Goal: Information Seeking & Learning: Learn about a topic

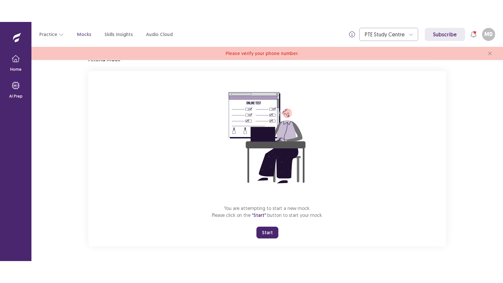
scroll to position [33, 0]
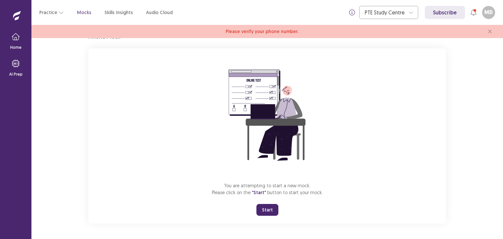
click at [264, 208] on button "Start" at bounding box center [267, 210] width 22 height 12
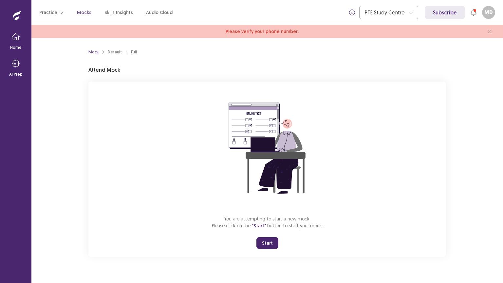
scroll to position [0, 0]
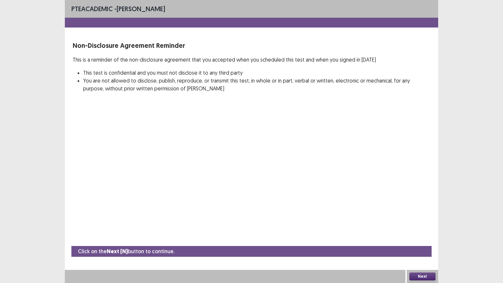
click at [428, 239] on button "Next" at bounding box center [422, 276] width 26 height 8
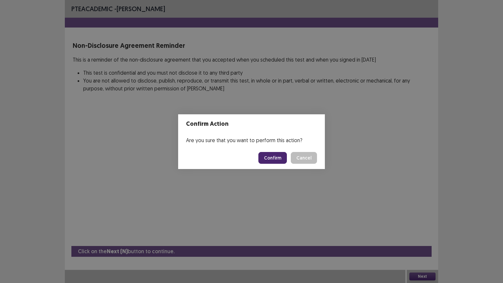
click at [282, 162] on button "Confirm" at bounding box center [272, 158] width 28 height 12
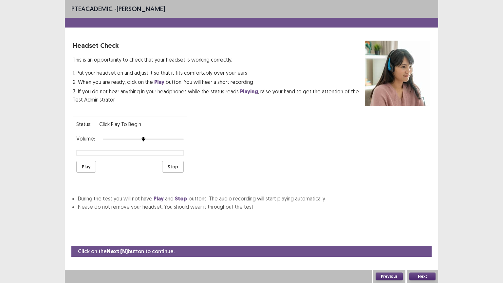
click at [174, 139] on div "Status: Click Play to Begin Volume: Play Stop" at bounding box center [130, 147] width 115 height 60
click at [173, 137] on div at bounding box center [143, 139] width 81 height 5
click at [81, 162] on button "Play" at bounding box center [86, 167] width 20 height 12
click at [418, 239] on button "Next" at bounding box center [422, 276] width 26 height 8
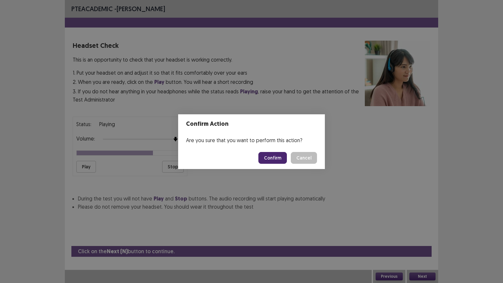
click at [272, 160] on button "Confirm" at bounding box center [272, 158] width 28 height 12
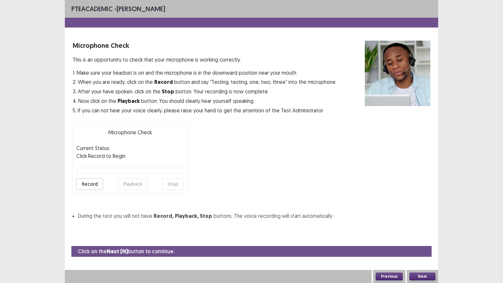
click at [90, 182] on button "Record" at bounding box center [89, 184] width 27 height 12
click at [170, 184] on button "Stop" at bounding box center [173, 184] width 22 height 12
click at [92, 183] on button "Record" at bounding box center [89, 184] width 27 height 12
click at [172, 182] on button "Stop" at bounding box center [173, 184] width 22 height 12
click at [130, 184] on button "Playback" at bounding box center [133, 184] width 30 height 12
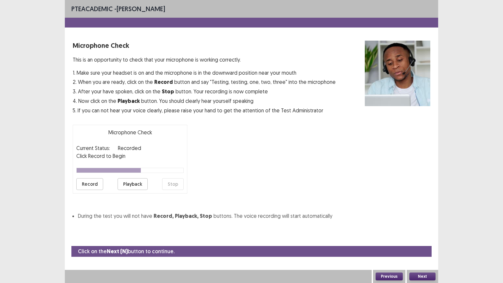
click at [130, 182] on button "Playback" at bounding box center [133, 184] width 30 height 12
click at [423, 239] on button "Next" at bounding box center [422, 276] width 26 height 8
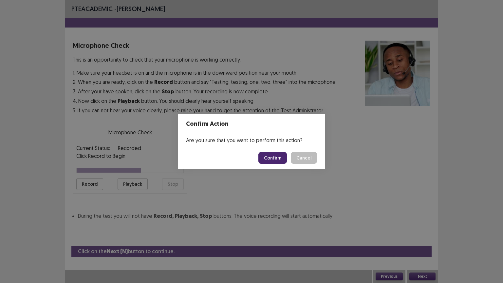
click at [274, 159] on button "Confirm" at bounding box center [272, 158] width 28 height 12
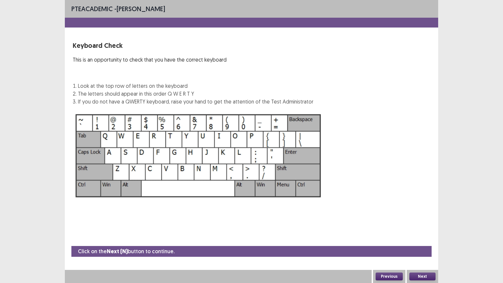
click at [427, 239] on button "Next" at bounding box center [422, 276] width 26 height 8
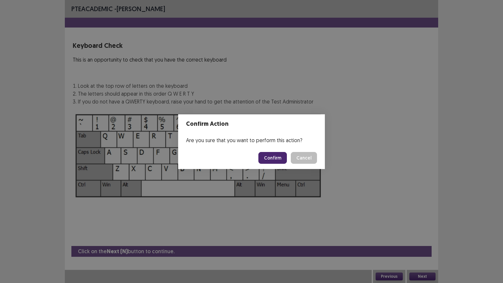
click at [279, 156] on button "Confirm" at bounding box center [272, 158] width 28 height 12
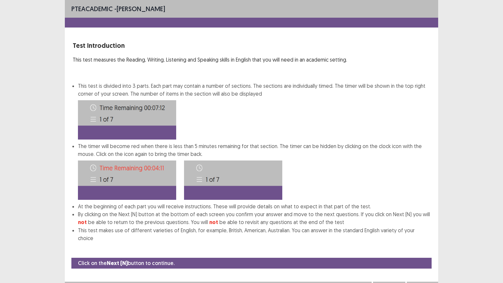
scroll to position [1, 0]
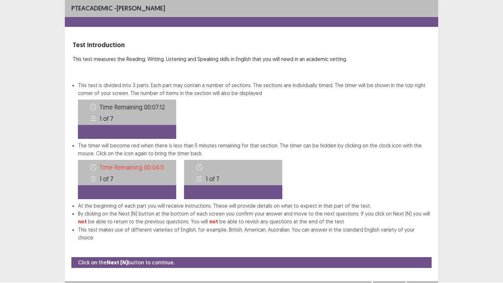
click at [433, 239] on button "Next" at bounding box center [422, 288] width 26 height 8
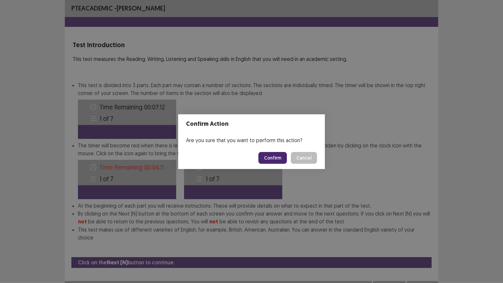
click at [278, 157] on button "Confirm" at bounding box center [272, 158] width 28 height 12
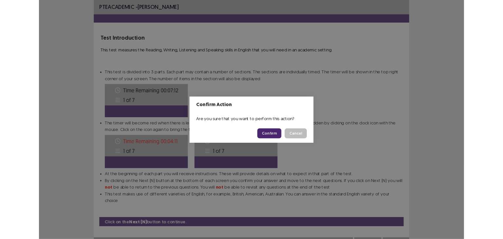
scroll to position [0, 0]
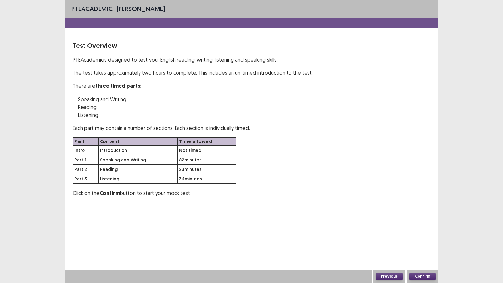
click at [429, 239] on button "Confirm" at bounding box center [422, 276] width 26 height 8
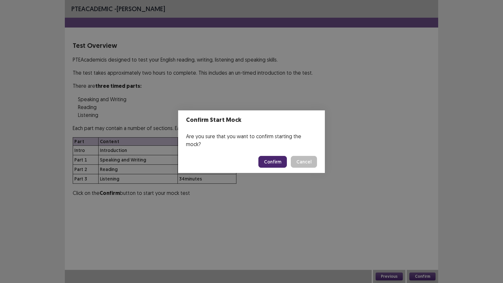
click at [276, 156] on button "Confirm" at bounding box center [272, 162] width 28 height 12
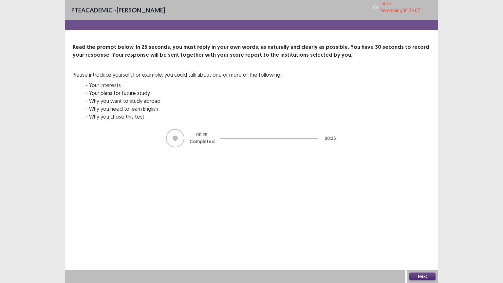
click at [426, 239] on button "Next" at bounding box center [422, 276] width 26 height 8
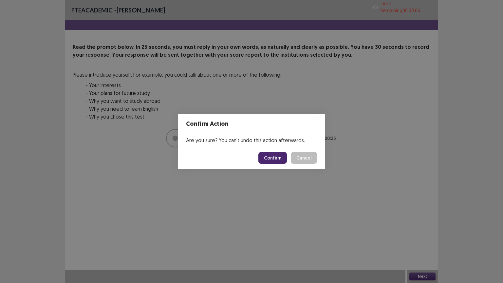
click at [269, 161] on button "Confirm" at bounding box center [272, 158] width 28 height 12
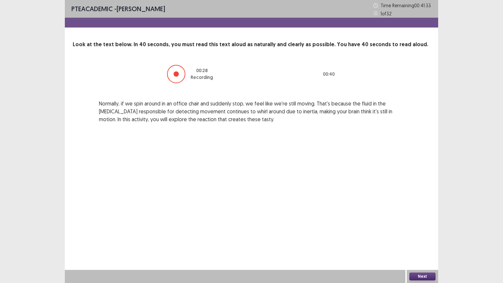
click at [423, 239] on button "Next" at bounding box center [422, 276] width 26 height 8
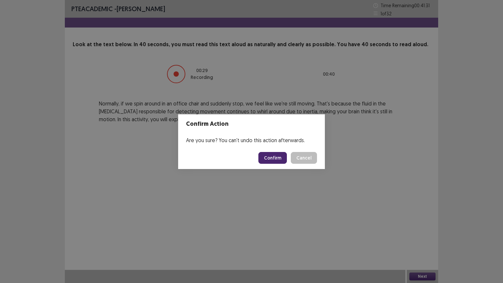
click at [275, 159] on button "Confirm" at bounding box center [272, 158] width 28 height 12
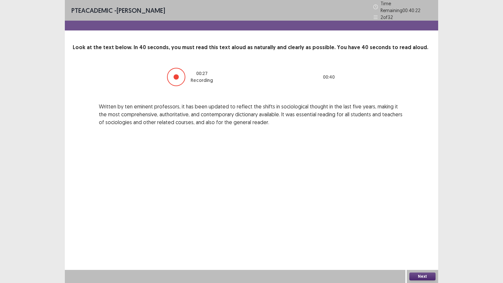
click at [425, 239] on button "Next" at bounding box center [422, 276] width 26 height 8
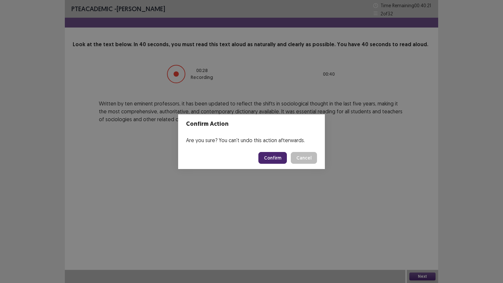
click at [275, 158] on button "Confirm" at bounding box center [272, 158] width 28 height 12
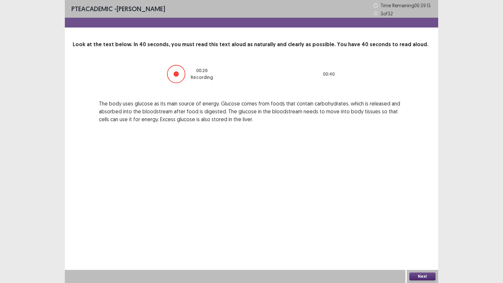
click at [426, 239] on button "Next" at bounding box center [422, 276] width 26 height 8
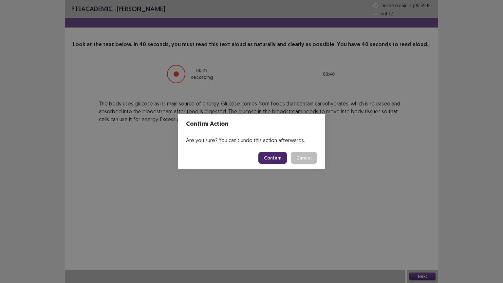
click at [278, 162] on button "Confirm" at bounding box center [272, 158] width 28 height 12
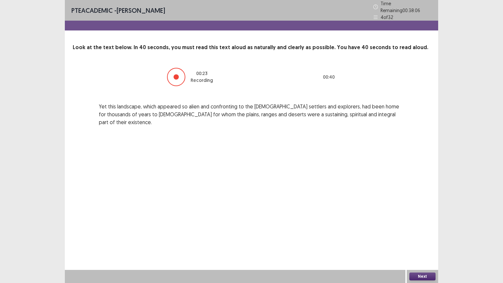
click at [420, 239] on button "Next" at bounding box center [422, 276] width 26 height 8
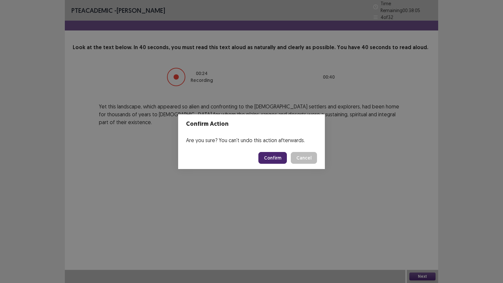
click at [270, 160] on button "Confirm" at bounding box center [272, 158] width 28 height 12
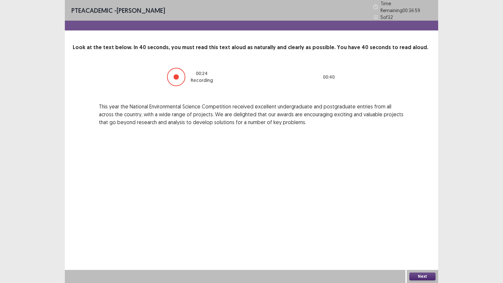
click at [419, 239] on button "Next" at bounding box center [422, 276] width 26 height 8
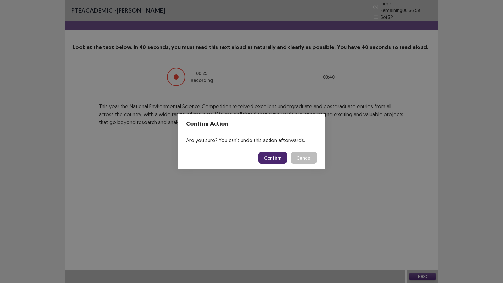
click at [280, 160] on button "Confirm" at bounding box center [272, 158] width 28 height 12
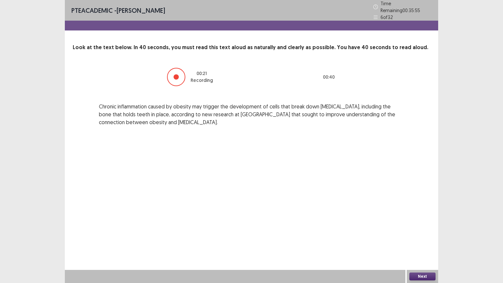
click at [430, 239] on button "Next" at bounding box center [422, 276] width 26 height 8
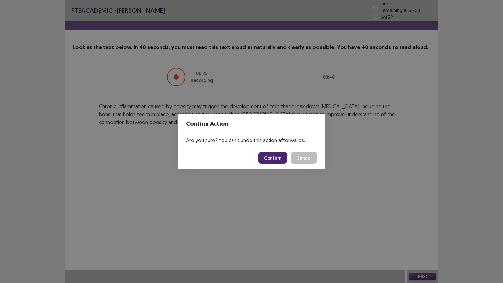
click at [278, 159] on button "Confirm" at bounding box center [272, 158] width 28 height 12
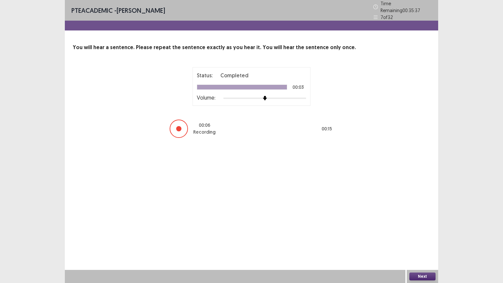
click at [425, 239] on button "Next" at bounding box center [422, 276] width 26 height 8
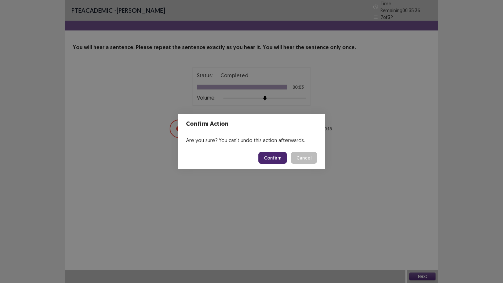
click at [274, 160] on button "Confirm" at bounding box center [272, 158] width 28 height 12
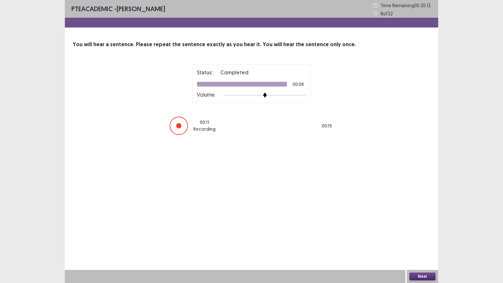
click at [419, 239] on button "Next" at bounding box center [422, 276] width 26 height 8
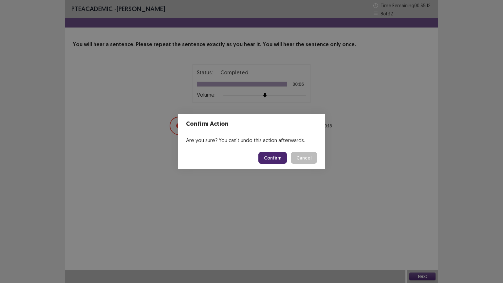
click at [271, 155] on button "Confirm" at bounding box center [272, 158] width 28 height 12
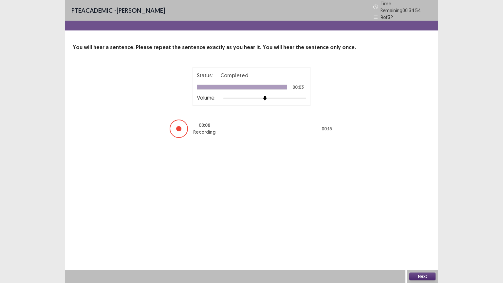
click at [426, 239] on button "Next" at bounding box center [422, 276] width 26 height 8
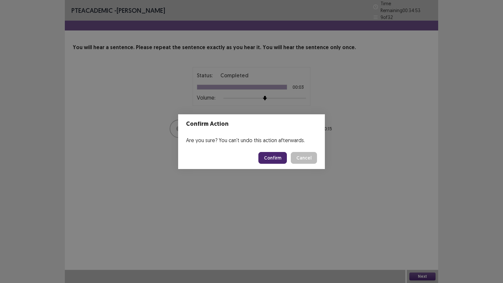
click at [282, 158] on button "Confirm" at bounding box center [272, 158] width 28 height 12
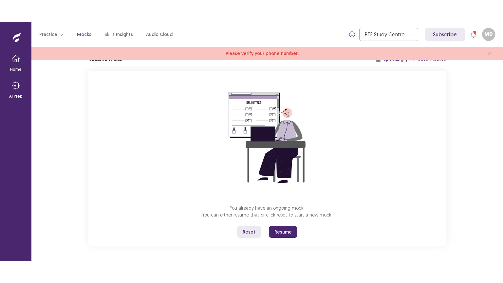
scroll to position [33, 0]
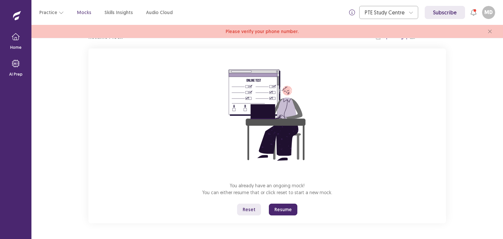
click at [276, 211] on button "Resume" at bounding box center [283, 210] width 28 height 12
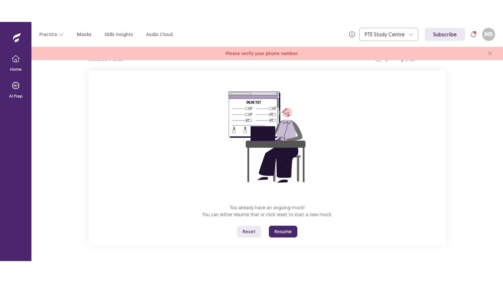
scroll to position [0, 0]
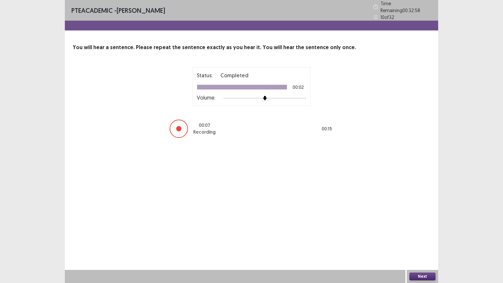
click at [420, 239] on button "Next" at bounding box center [422, 276] width 26 height 8
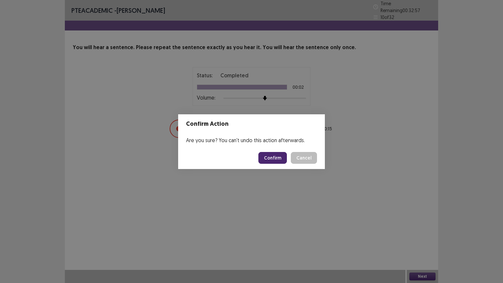
click at [278, 152] on button "Confirm" at bounding box center [272, 158] width 28 height 12
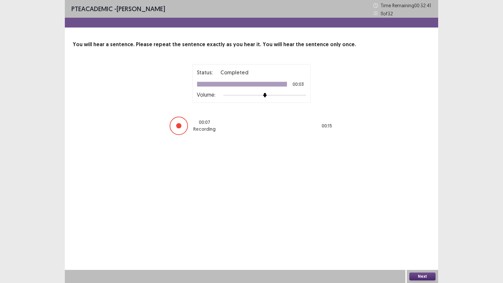
click at [418, 239] on button "Next" at bounding box center [422, 276] width 26 height 8
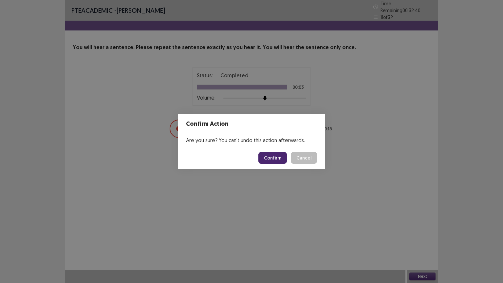
click at [284, 161] on button "Confirm" at bounding box center [272, 158] width 28 height 12
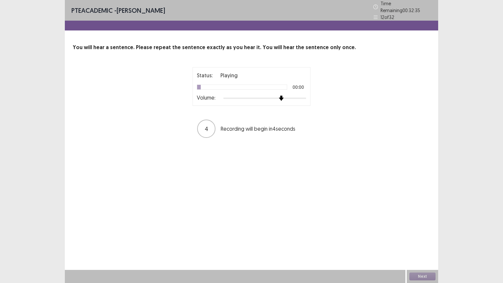
click at [283, 96] on div at bounding box center [264, 98] width 83 height 5
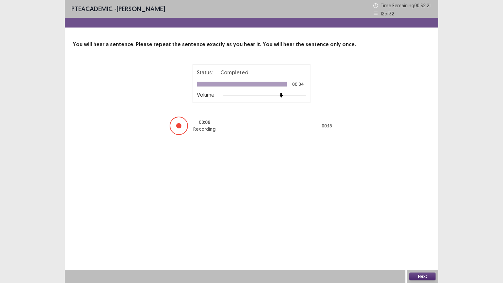
click at [430, 239] on button "Next" at bounding box center [422, 276] width 26 height 8
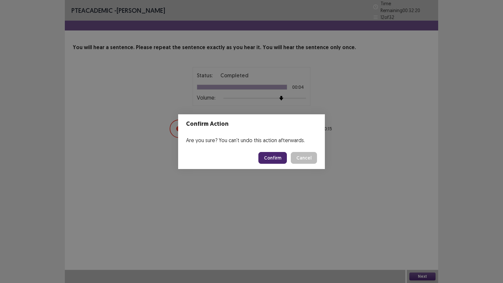
click at [278, 159] on button "Confirm" at bounding box center [272, 158] width 28 height 12
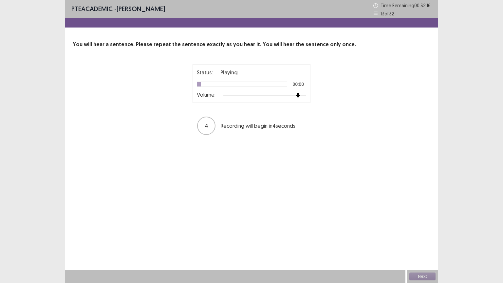
click at [301, 97] on div at bounding box center [264, 95] width 83 height 5
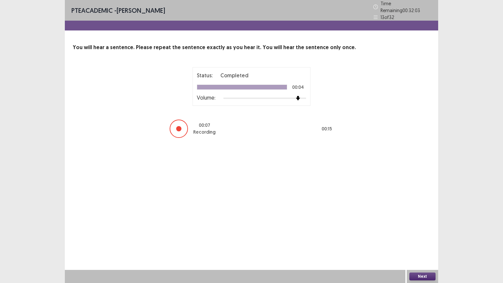
click at [424, 239] on button "Next" at bounding box center [422, 276] width 26 height 8
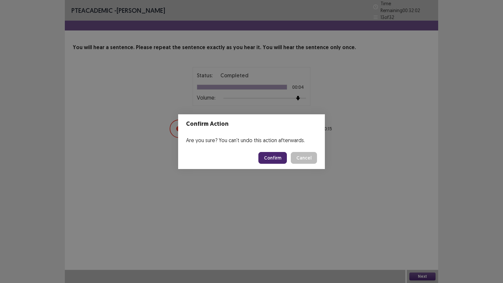
click at [281, 158] on button "Confirm" at bounding box center [272, 158] width 28 height 12
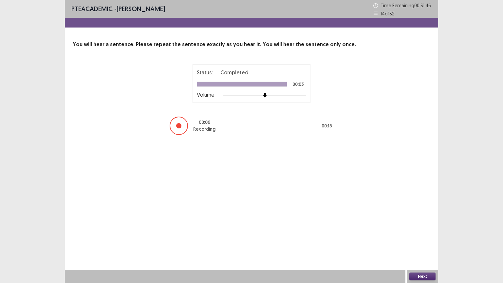
click at [423, 239] on button "Next" at bounding box center [422, 276] width 26 height 8
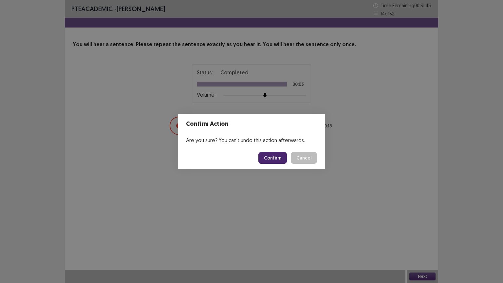
click at [272, 157] on button "Confirm" at bounding box center [272, 158] width 28 height 12
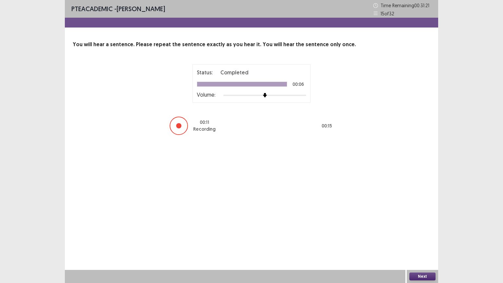
click at [423, 239] on button "Next" at bounding box center [422, 276] width 26 height 8
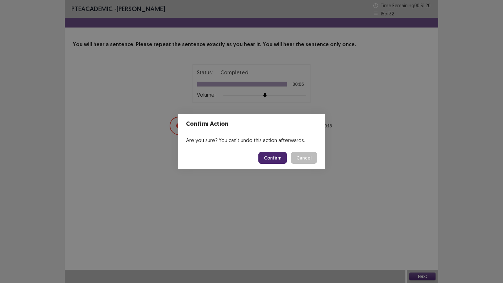
click at [273, 158] on button "Confirm" at bounding box center [272, 158] width 28 height 12
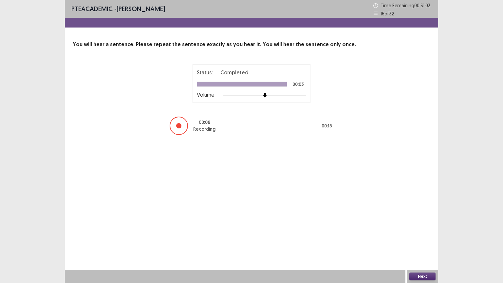
click at [432, 239] on button "Next" at bounding box center [422, 276] width 26 height 8
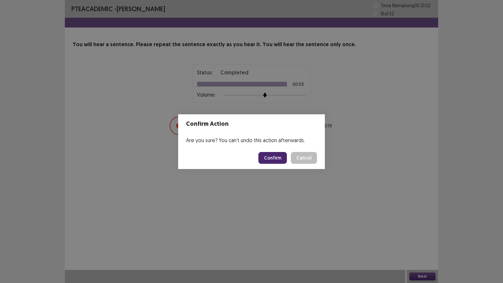
click at [271, 157] on button "Confirm" at bounding box center [272, 158] width 28 height 12
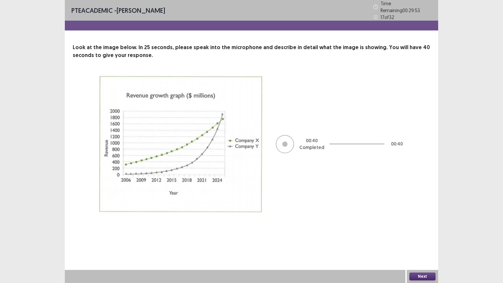
click at [423, 239] on button "Next" at bounding box center [422, 276] width 26 height 8
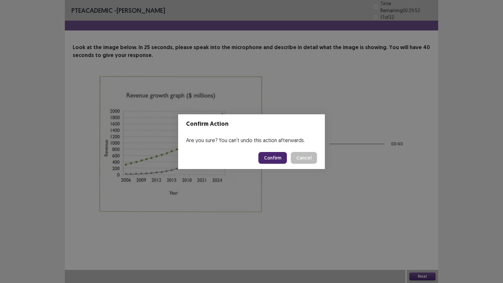
click at [274, 156] on button "Confirm" at bounding box center [272, 158] width 28 height 12
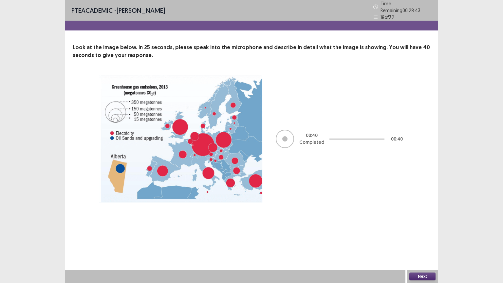
click at [432, 239] on button "Next" at bounding box center [422, 276] width 26 height 8
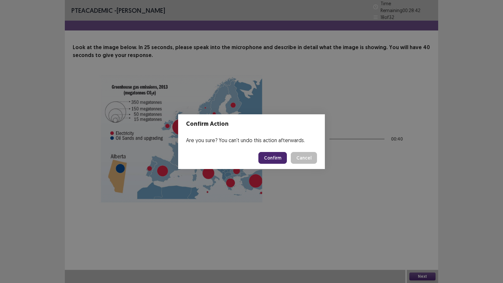
click at [274, 157] on button "Confirm" at bounding box center [272, 158] width 28 height 12
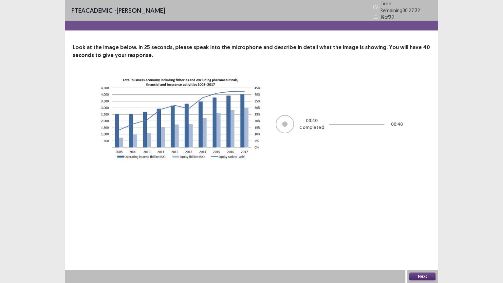
click at [416, 239] on button "Next" at bounding box center [422, 276] width 26 height 8
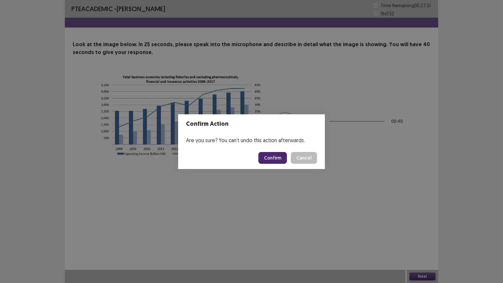
click at [276, 156] on button "Confirm" at bounding box center [272, 158] width 28 height 12
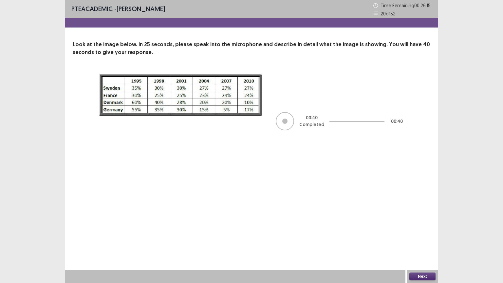
click at [415, 239] on button "Next" at bounding box center [422, 276] width 26 height 8
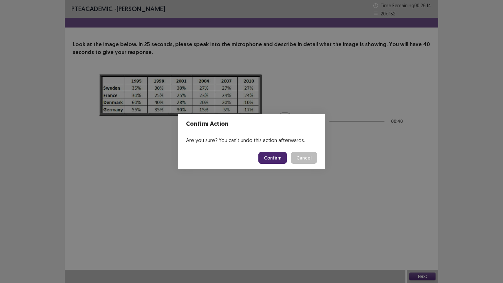
click at [273, 157] on button "Confirm" at bounding box center [272, 158] width 28 height 12
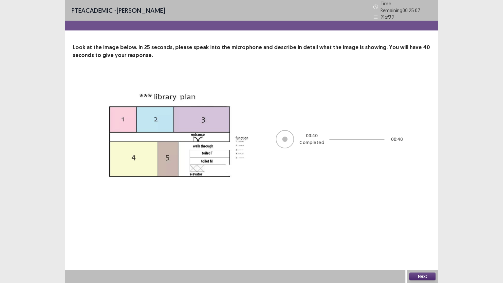
click at [414, 239] on button "Next" at bounding box center [422, 276] width 26 height 8
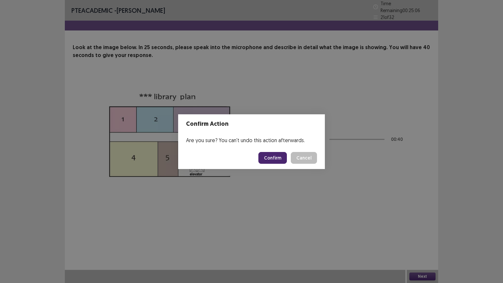
click at [280, 161] on button "Confirm" at bounding box center [272, 158] width 28 height 12
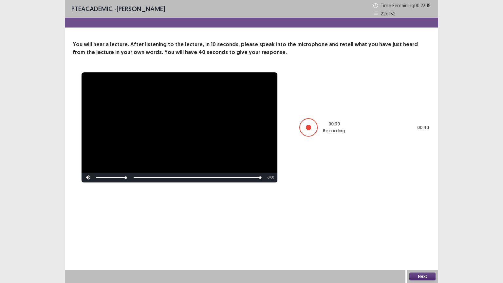
click at [419, 239] on button "Next" at bounding box center [422, 276] width 26 height 8
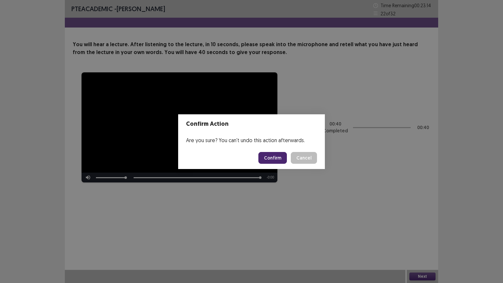
click at [274, 156] on button "Confirm" at bounding box center [272, 158] width 28 height 12
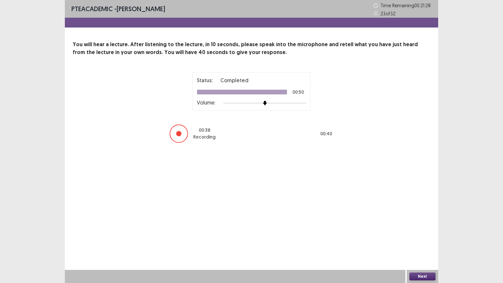
click at [418, 239] on button "Next" at bounding box center [422, 276] width 26 height 8
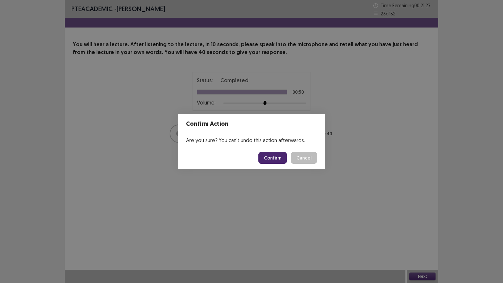
click at [266, 162] on button "Confirm" at bounding box center [272, 158] width 28 height 12
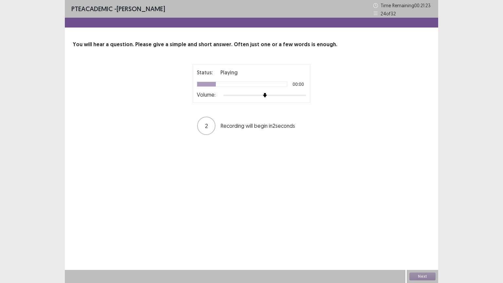
click at [298, 96] on div at bounding box center [264, 95] width 83 height 5
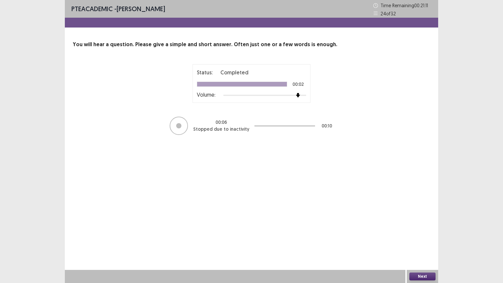
click at [418, 239] on button "Next" at bounding box center [422, 276] width 26 height 8
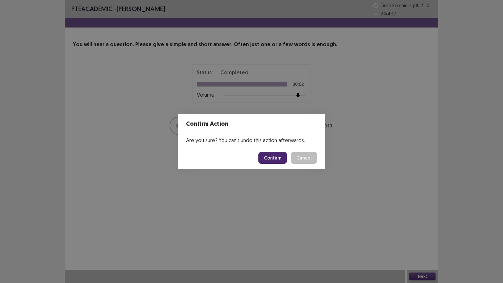
click at [271, 157] on button "Confirm" at bounding box center [272, 158] width 28 height 12
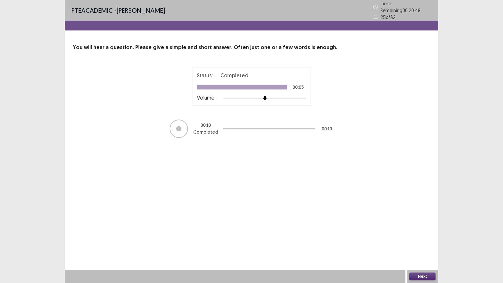
click at [426, 239] on button "Next" at bounding box center [422, 276] width 26 height 8
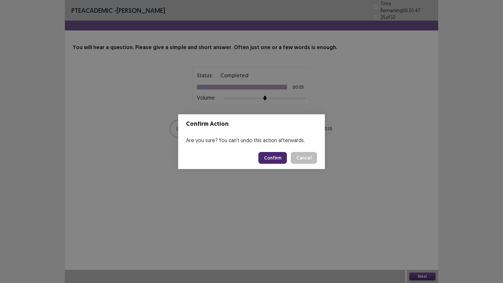
click at [279, 156] on button "Confirm" at bounding box center [272, 158] width 28 height 12
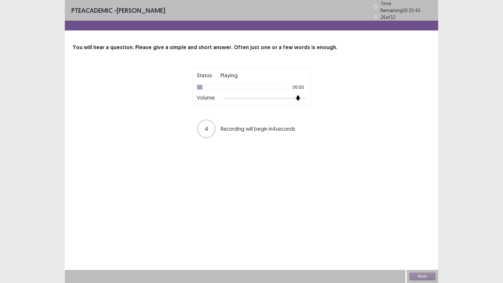
click at [300, 96] on div at bounding box center [264, 98] width 83 height 5
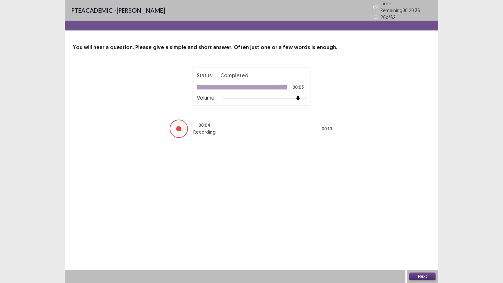
click at [416, 239] on button "Next" at bounding box center [422, 276] width 26 height 8
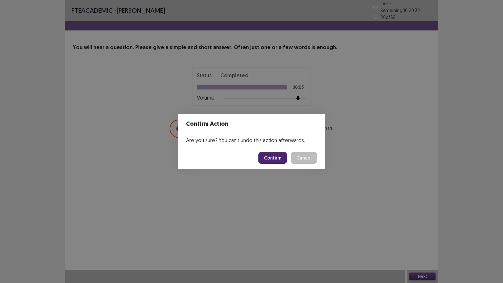
click at [283, 159] on button "Confirm" at bounding box center [272, 158] width 28 height 12
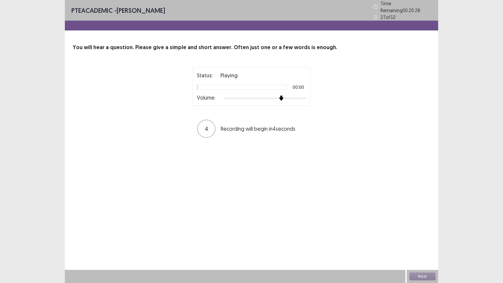
click at [283, 96] on div at bounding box center [264, 98] width 83 height 5
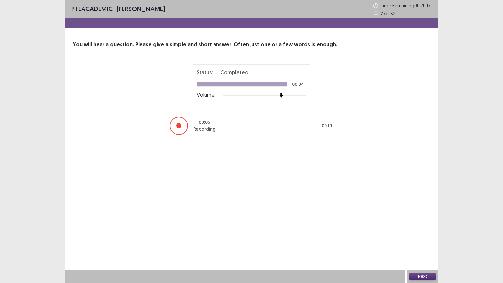
click at [416, 239] on button "Next" at bounding box center [422, 276] width 26 height 8
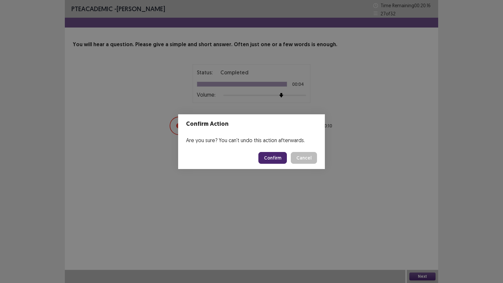
click at [278, 156] on button "Confirm" at bounding box center [272, 158] width 28 height 12
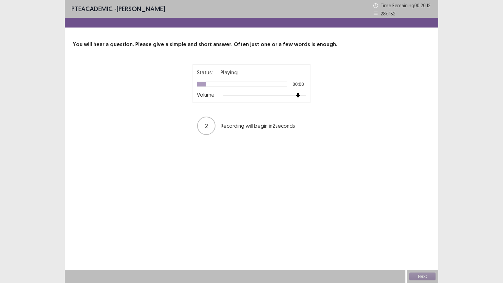
click at [294, 95] on div at bounding box center [264, 95] width 83 height 5
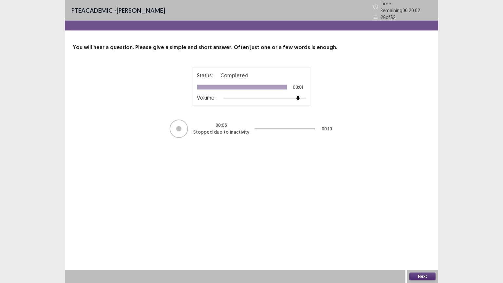
click at [416, 239] on button "Next" at bounding box center [422, 276] width 26 height 8
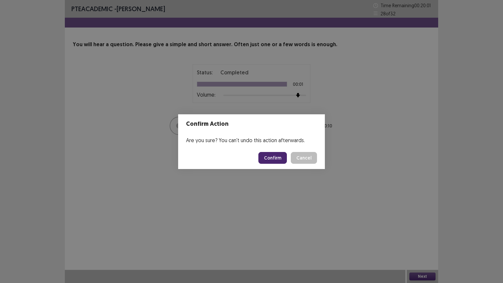
click at [280, 162] on button "Confirm" at bounding box center [272, 158] width 28 height 12
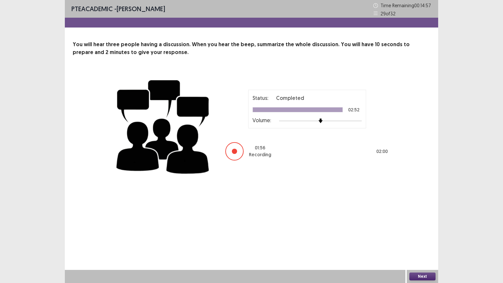
click at [420, 239] on button "Next" at bounding box center [422, 276] width 26 height 8
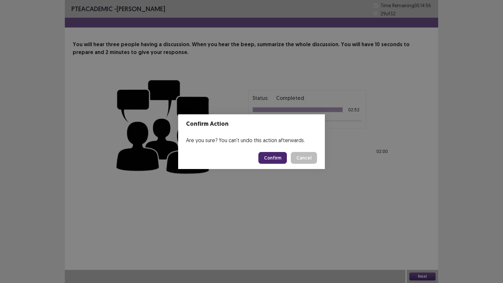
click at [278, 158] on button "Confirm" at bounding box center [272, 158] width 28 height 12
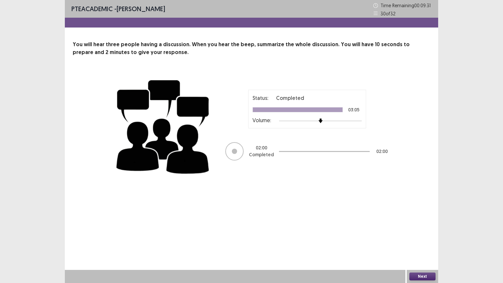
click at [427, 239] on button "Next" at bounding box center [422, 276] width 26 height 8
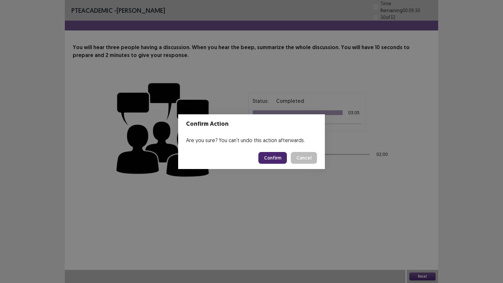
click at [284, 159] on button "Confirm" at bounding box center [272, 158] width 28 height 12
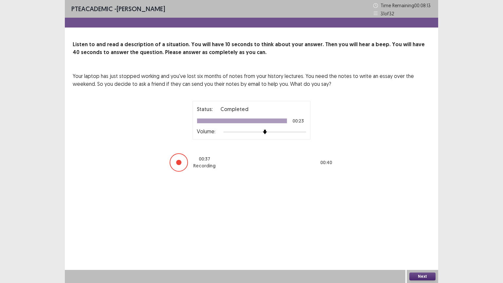
click at [420, 239] on button "Next" at bounding box center [422, 276] width 26 height 8
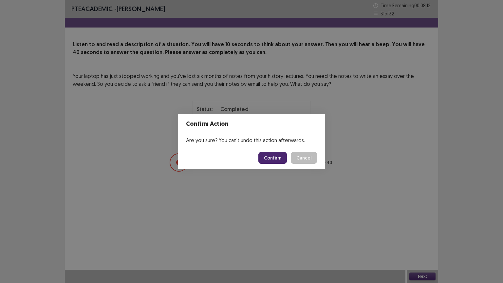
click at [280, 159] on button "Confirm" at bounding box center [272, 158] width 28 height 12
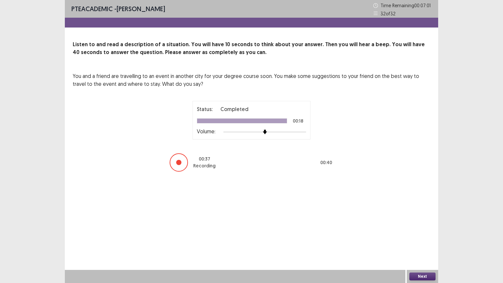
click at [430, 239] on button "Next" at bounding box center [422, 276] width 26 height 8
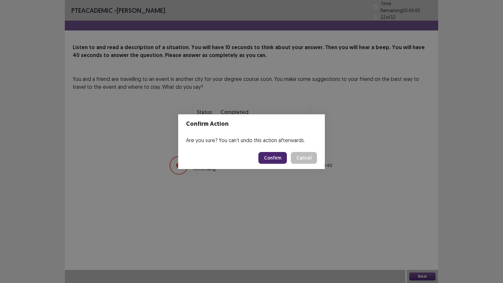
click at [269, 160] on button "Confirm" at bounding box center [272, 158] width 28 height 12
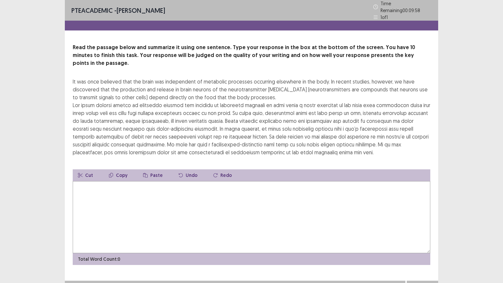
click at [161, 216] on textarea at bounding box center [251, 217] width 357 height 72
click at [86, 181] on textarea "**" at bounding box center [251, 217] width 357 height 72
type textarea "*"
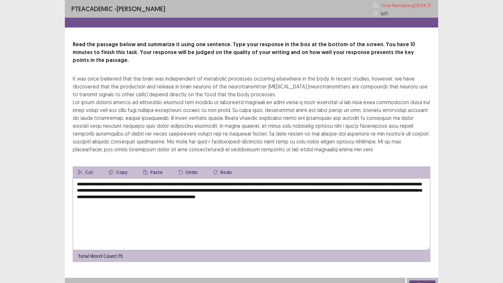
click at [192, 178] on textarea "**********" at bounding box center [251, 214] width 357 height 72
click at [247, 178] on textarea "**********" at bounding box center [251, 214] width 357 height 72
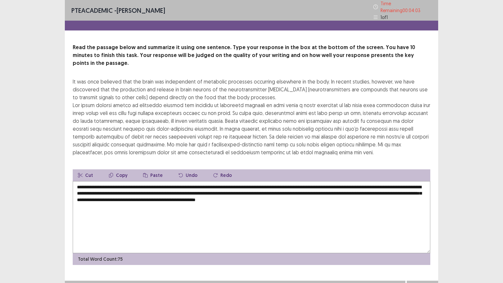
click at [208, 181] on textarea "**********" at bounding box center [251, 217] width 357 height 72
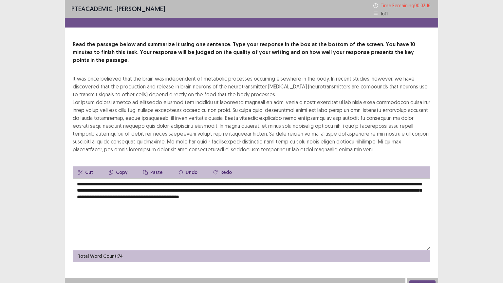
click at [162, 182] on textarea "**********" at bounding box center [251, 214] width 357 height 72
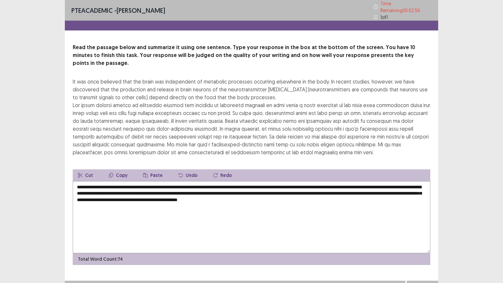
click at [270, 182] on textarea "**********" at bounding box center [251, 217] width 357 height 72
click at [287, 182] on textarea "**********" at bounding box center [251, 217] width 357 height 72
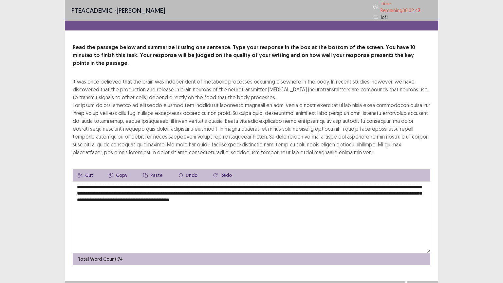
click at [289, 182] on textarea "**********" at bounding box center [251, 217] width 357 height 72
click at [266, 181] on textarea "**********" at bounding box center [251, 217] width 357 height 72
click at [277, 181] on textarea "**********" at bounding box center [251, 217] width 357 height 72
drag, startPoint x: 275, startPoint y: 175, endPoint x: 254, endPoint y: 175, distance: 21.0
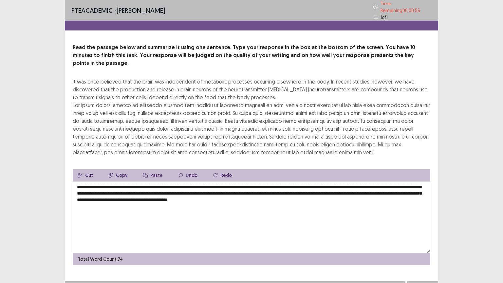
click at [254, 181] on textarea "**********" at bounding box center [251, 217] width 357 height 72
click at [294, 187] on textarea "**********" at bounding box center [251, 217] width 357 height 72
click at [325, 189] on textarea "**********" at bounding box center [251, 217] width 357 height 72
click at [265, 182] on textarea "**********" at bounding box center [251, 217] width 357 height 72
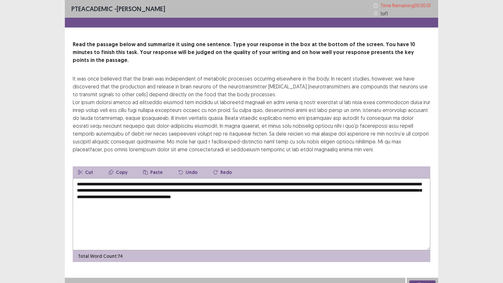
type textarea "**********"
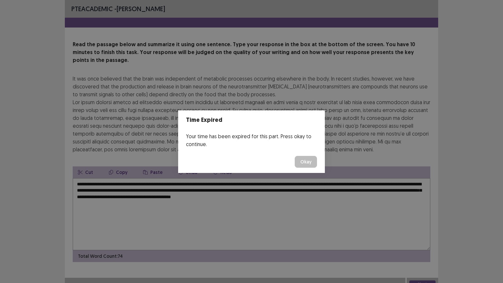
click at [310, 162] on button "Okay" at bounding box center [306, 162] width 22 height 12
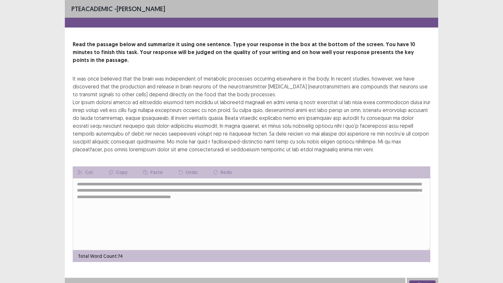
click at [422, 239] on button "Next" at bounding box center [422, 284] width 26 height 8
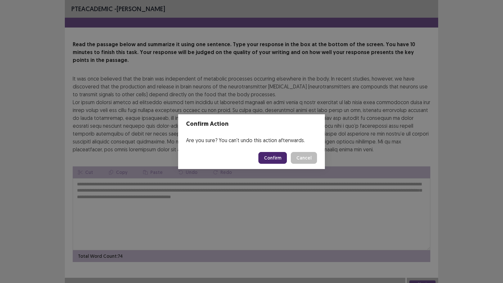
click at [280, 160] on button "Confirm" at bounding box center [272, 158] width 28 height 12
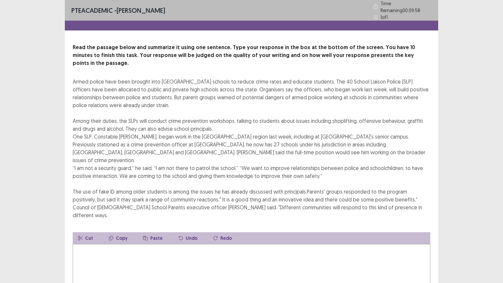
click at [156, 239] on textarea at bounding box center [251, 280] width 357 height 72
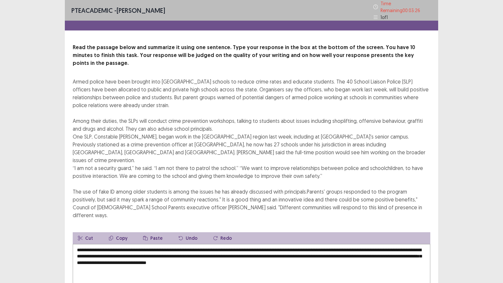
click at [194, 239] on textarea "**********" at bounding box center [251, 280] width 357 height 72
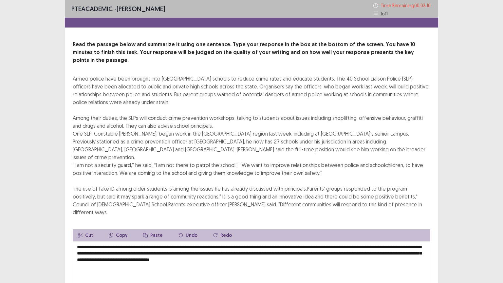
click at [199, 239] on textarea "**********" at bounding box center [251, 277] width 357 height 72
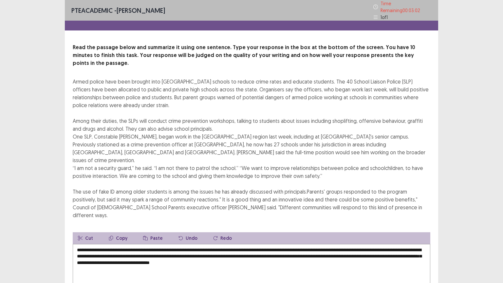
click at [206, 239] on textarea "**********" at bounding box center [251, 280] width 357 height 72
click at [409, 239] on textarea "**********" at bounding box center [251, 280] width 357 height 72
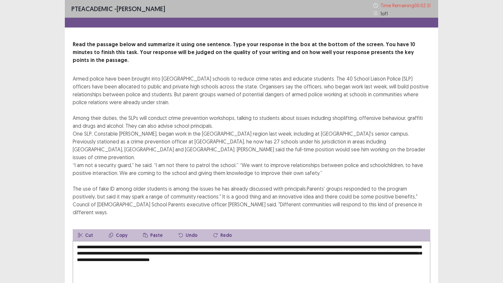
click at [226, 239] on textarea "**********" at bounding box center [251, 277] width 357 height 72
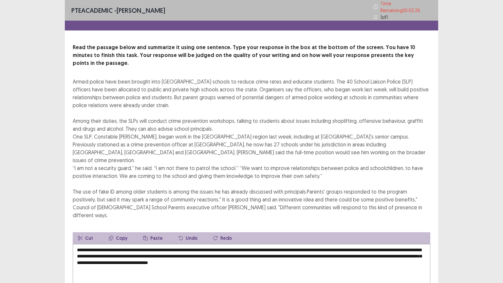
click at [233, 239] on textarea "**********" at bounding box center [251, 280] width 357 height 72
click at [385, 239] on textarea "**********" at bounding box center [251, 280] width 357 height 72
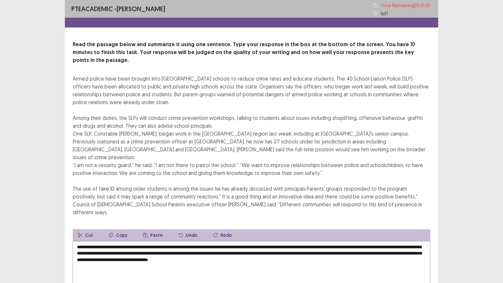
click at [254, 239] on textarea "**********" at bounding box center [251, 277] width 357 height 72
click at [241, 239] on textarea "**********" at bounding box center [251, 277] width 357 height 72
click at [252, 239] on textarea "**********" at bounding box center [251, 277] width 357 height 72
click at [263, 239] on textarea "**********" at bounding box center [251, 277] width 357 height 72
click at [331, 239] on textarea "**********" at bounding box center [251, 277] width 357 height 72
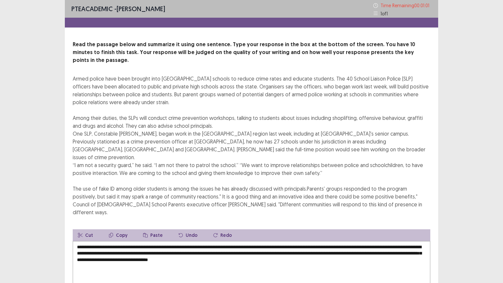
click at [319, 239] on textarea "**********" at bounding box center [251, 277] width 357 height 72
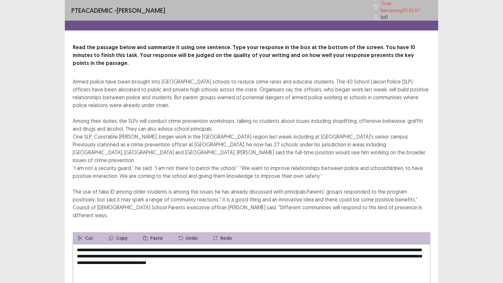
click at [316, 239] on textarea "**********" at bounding box center [251, 280] width 357 height 72
click at [302, 239] on textarea "**********" at bounding box center [251, 280] width 357 height 72
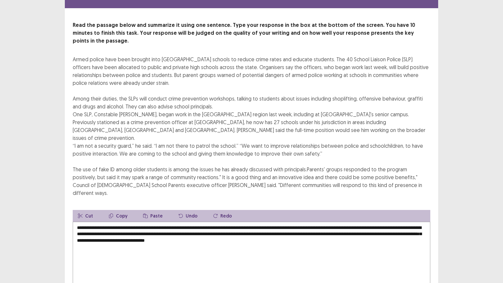
scroll to position [47, 0]
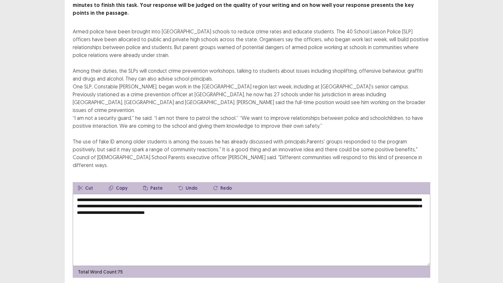
type textarea "**********"
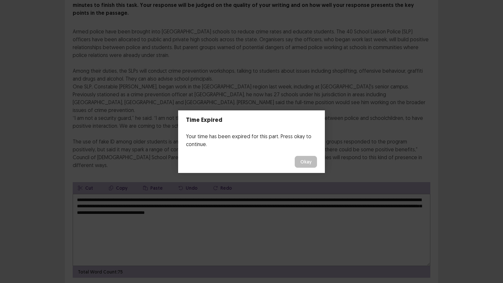
click at [300, 164] on button "Okay" at bounding box center [306, 162] width 22 height 12
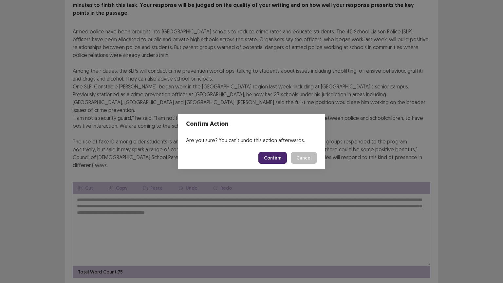
click at [271, 156] on button "Confirm" at bounding box center [272, 158] width 28 height 12
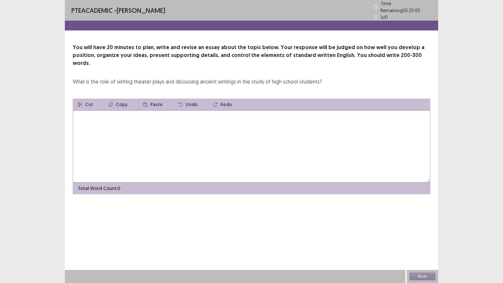
click at [164, 110] on textarea at bounding box center [251, 146] width 357 height 72
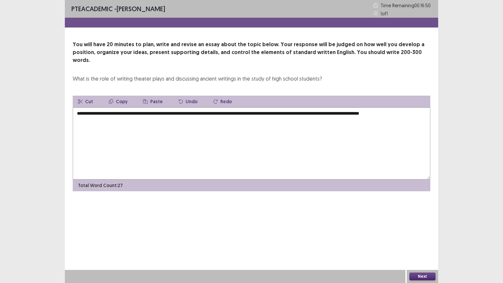
click at [342, 107] on textarea "**********" at bounding box center [251, 143] width 357 height 72
click at [416, 107] on textarea "**********" at bounding box center [251, 143] width 357 height 72
click at [197, 120] on textarea "**********" at bounding box center [251, 143] width 357 height 72
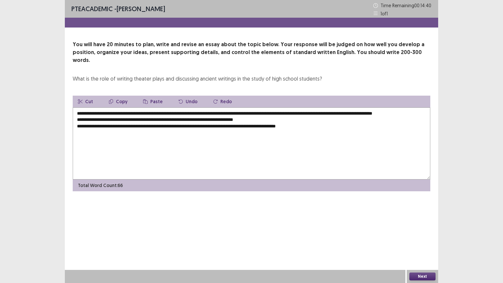
click at [200, 117] on textarea "**********" at bounding box center [251, 143] width 357 height 72
click at [312, 122] on textarea "**********" at bounding box center [251, 143] width 357 height 72
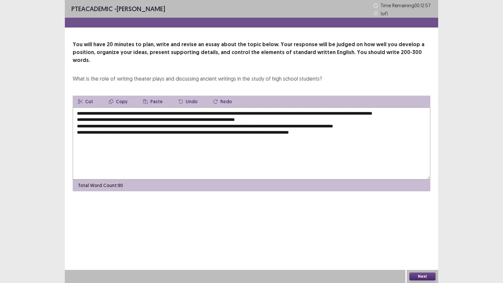
click at [132, 107] on textarea "**********" at bounding box center [251, 143] width 357 height 72
click at [150, 107] on textarea "**********" at bounding box center [251, 143] width 357 height 72
click at [183, 107] on textarea "**********" at bounding box center [251, 143] width 357 height 72
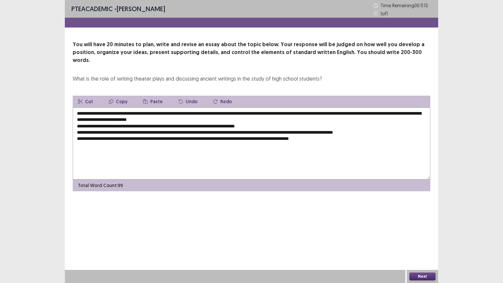
click at [420, 107] on textarea "**********" at bounding box center [251, 143] width 357 height 72
click at [243, 112] on textarea "**********" at bounding box center [251, 143] width 357 height 72
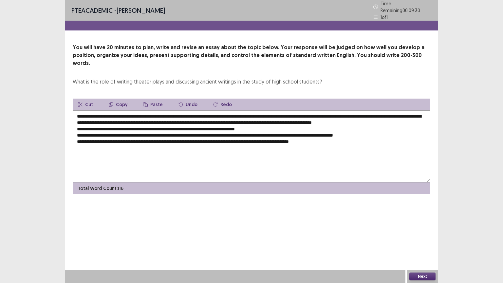
click at [110, 123] on textarea "**********" at bounding box center [251, 146] width 357 height 72
click at [249, 110] on textarea "**********" at bounding box center [251, 146] width 357 height 72
drag, startPoint x: 128, startPoint y: 111, endPoint x: 217, endPoint y: 114, distance: 89.1
click at [217, 114] on textarea "**********" at bounding box center [251, 146] width 357 height 72
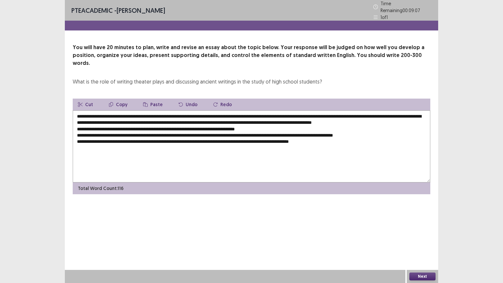
click at [183, 111] on textarea "**********" at bounding box center [251, 146] width 357 height 72
drag, startPoint x: 220, startPoint y: 112, endPoint x: 77, endPoint y: 115, distance: 142.8
click at [77, 115] on textarea "**********" at bounding box center [251, 146] width 357 height 72
click at [110, 126] on textarea "**********" at bounding box center [251, 146] width 357 height 72
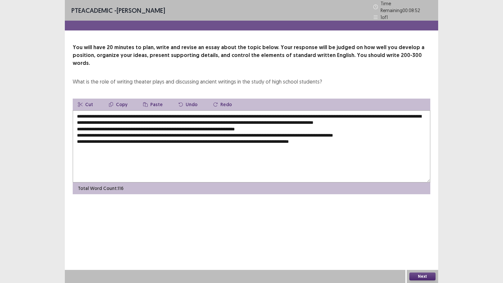
click at [110, 126] on textarea "**********" at bounding box center [251, 146] width 357 height 72
drag, startPoint x: 117, startPoint y: 123, endPoint x: 105, endPoint y: 124, distance: 11.5
click at [105, 124] on textarea "**********" at bounding box center [251, 146] width 357 height 72
paste textarea "**********"
click at [105, 126] on textarea "**********" at bounding box center [251, 146] width 357 height 72
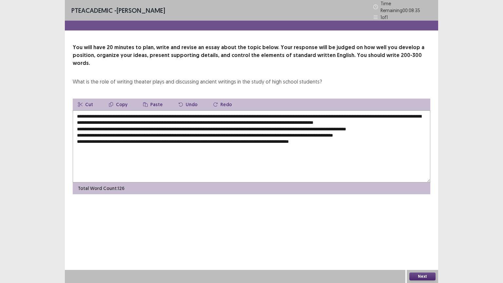
drag, startPoint x: 247, startPoint y: 124, endPoint x: 105, endPoint y: 122, distance: 142.7
click at [105, 122] on textarea "**********" at bounding box center [251, 146] width 357 height 72
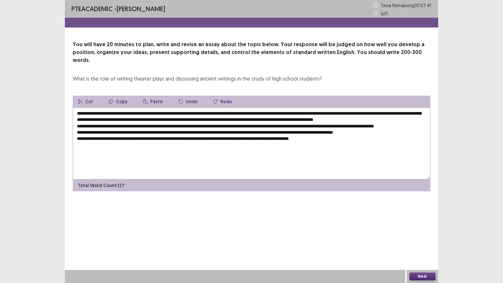
drag, startPoint x: 323, startPoint y: 123, endPoint x: 295, endPoint y: 126, distance: 28.6
click at [295, 126] on textarea "**********" at bounding box center [251, 143] width 357 height 72
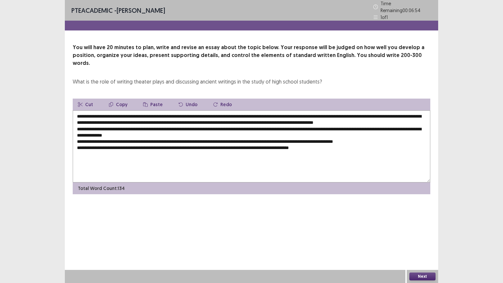
click at [408, 125] on textarea "**********" at bounding box center [251, 146] width 357 height 72
click at [96, 130] on textarea "**********" at bounding box center [251, 146] width 357 height 72
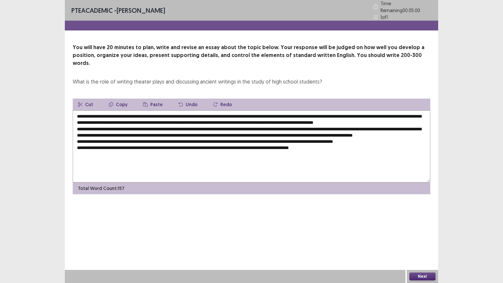
click at [148, 136] on textarea "**********" at bounding box center [251, 146] width 357 height 72
click at [111, 136] on textarea "**********" at bounding box center [251, 146] width 357 height 72
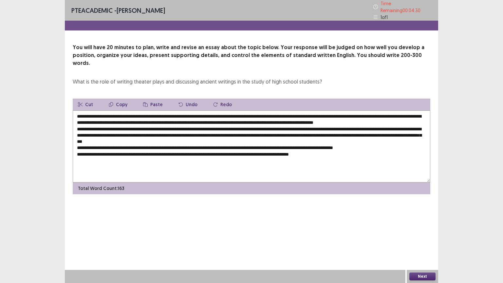
click at [243, 142] on textarea at bounding box center [251, 146] width 357 height 72
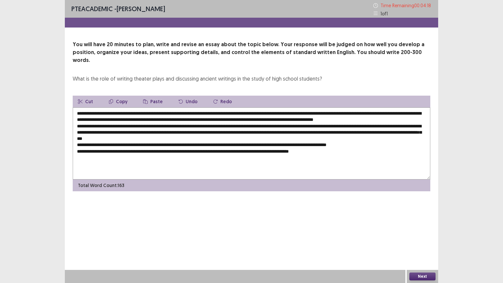
drag, startPoint x: 240, startPoint y: 112, endPoint x: 341, endPoint y: 113, distance: 101.5
click at [341, 113] on textarea at bounding box center [251, 143] width 357 height 72
click at [123, 96] on button "Copy" at bounding box center [117, 102] width 29 height 12
click at [240, 143] on textarea at bounding box center [251, 143] width 357 height 72
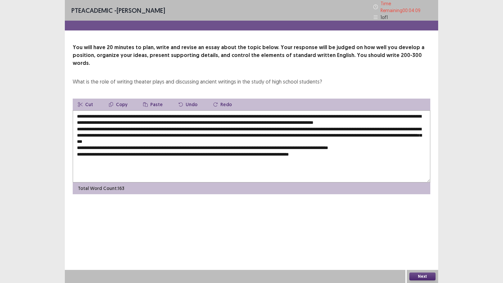
paste textarea "**********"
click at [242, 141] on textarea at bounding box center [251, 146] width 357 height 72
click at [311, 142] on textarea at bounding box center [251, 146] width 357 height 72
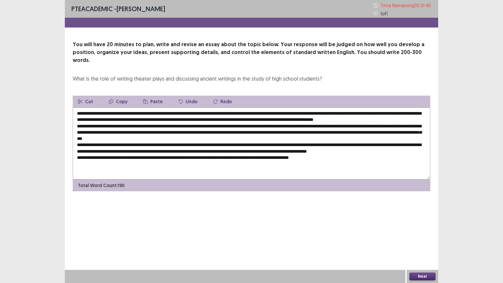
click at [371, 150] on textarea at bounding box center [251, 143] width 357 height 72
drag, startPoint x: 241, startPoint y: 111, endPoint x: 282, endPoint y: 114, distance: 40.7
click at [282, 114] on textarea at bounding box center [251, 143] width 357 height 72
click at [368, 148] on textarea at bounding box center [251, 143] width 357 height 72
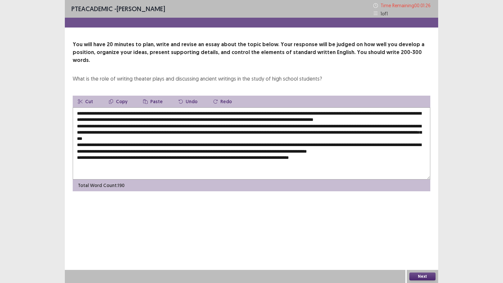
click at [367, 148] on textarea at bounding box center [251, 143] width 357 height 72
paste textarea "**********"
drag, startPoint x: 151, startPoint y: 106, endPoint x: 182, endPoint y: 107, distance: 30.8
click at [182, 107] on textarea at bounding box center [251, 143] width 357 height 72
click at [227, 163] on textarea at bounding box center [251, 143] width 357 height 72
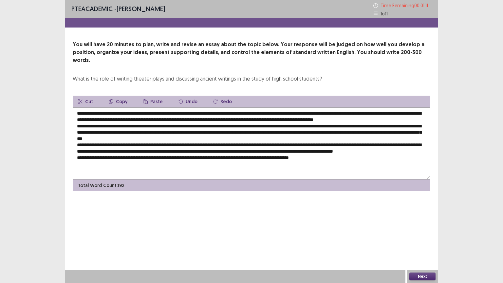
click at [227, 163] on textarea at bounding box center [251, 143] width 357 height 72
click at [152, 96] on button "Paste" at bounding box center [153, 102] width 30 height 12
click at [304, 161] on textarea at bounding box center [251, 143] width 357 height 72
click at [168, 167] on textarea at bounding box center [251, 143] width 357 height 72
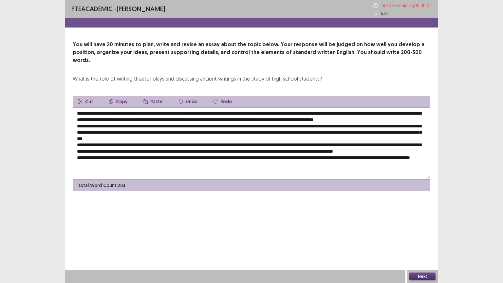
type textarea "**********"
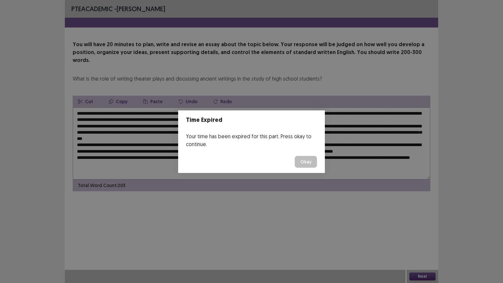
click at [306, 165] on button "Okay" at bounding box center [306, 162] width 22 height 12
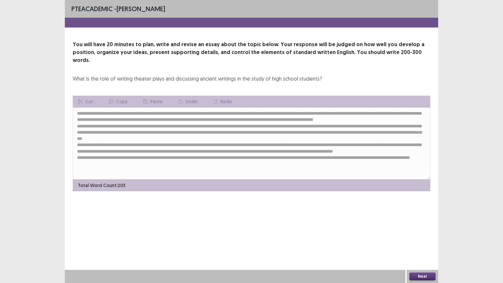
click at [422, 239] on button "Next" at bounding box center [422, 276] width 26 height 8
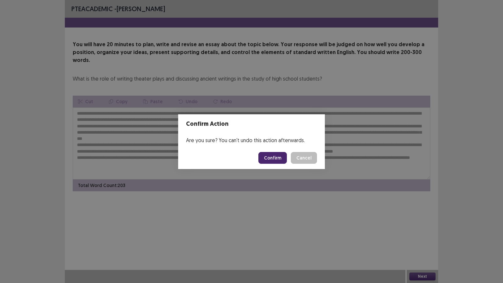
click at [282, 159] on button "Confirm" at bounding box center [272, 158] width 28 height 12
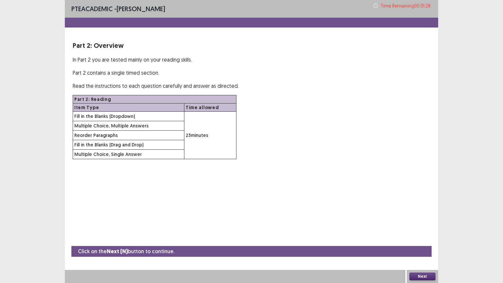
click at [427, 239] on button "Next" at bounding box center [422, 276] width 26 height 8
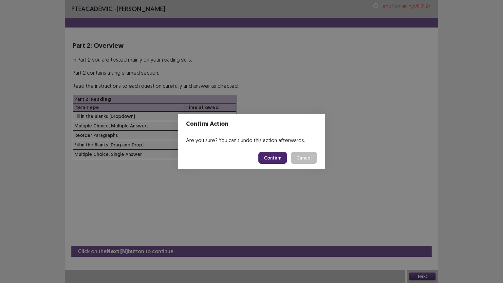
click at [279, 157] on button "Confirm" at bounding box center [272, 158] width 28 height 12
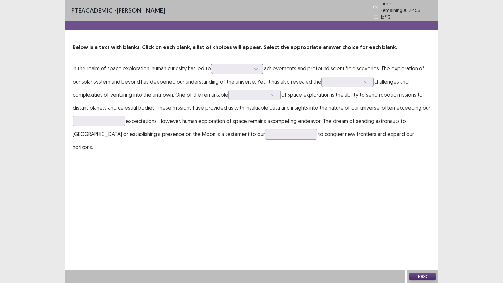
click at [216, 64] on div at bounding box center [237, 69] width 52 height 10
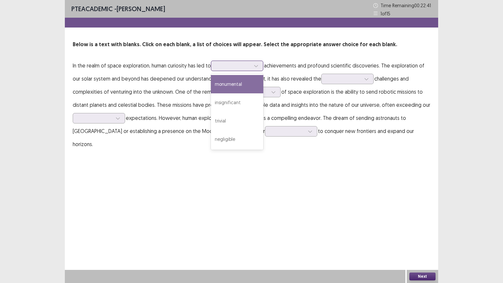
click at [225, 88] on div "monumental" at bounding box center [237, 84] width 52 height 18
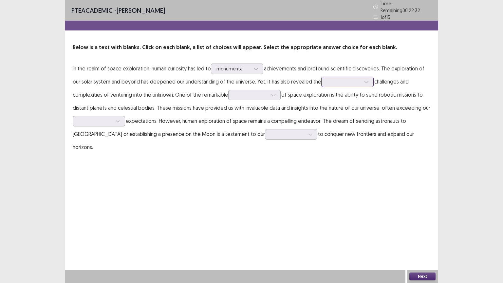
click at [334, 82] on div at bounding box center [344, 82] width 34 height 6
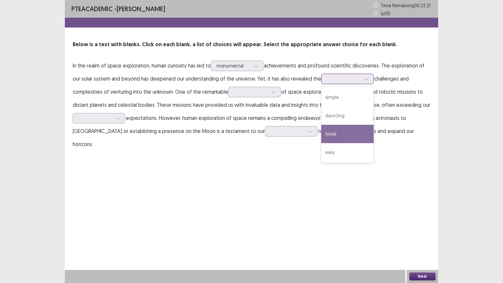
click at [332, 133] on div "trivial" at bounding box center [347, 134] width 52 height 18
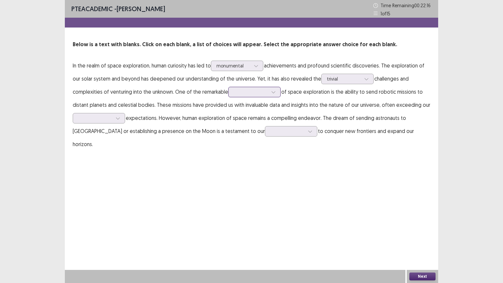
click at [237, 90] on div at bounding box center [251, 92] width 34 height 6
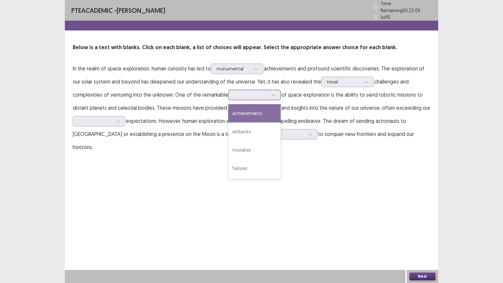
click at [239, 109] on div "achievements" at bounding box center [254, 113] width 52 height 18
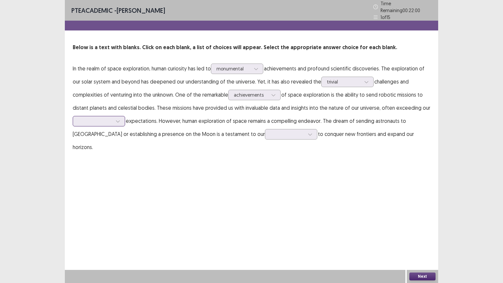
click at [105, 120] on div at bounding box center [95, 121] width 34 height 6
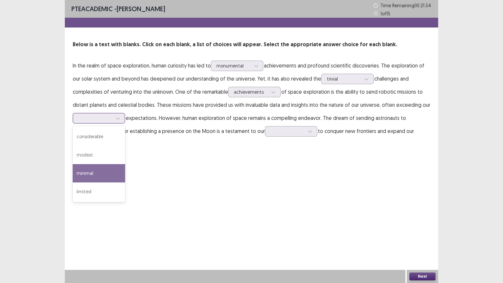
click at [95, 173] on div "minimal" at bounding box center [99, 173] width 52 height 18
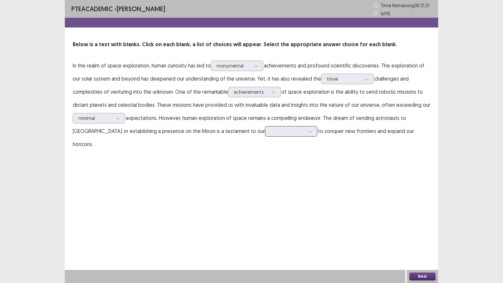
click at [270, 131] on div at bounding box center [287, 131] width 34 height 6
click at [265, 152] on div "reluctance" at bounding box center [291, 149] width 52 height 18
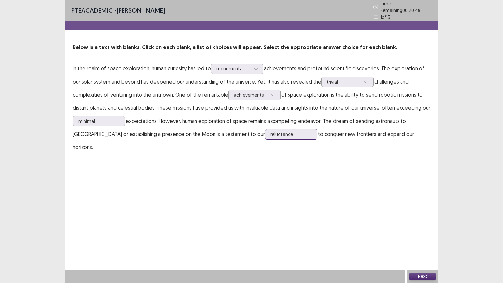
click at [305, 134] on div at bounding box center [310, 134] width 10 height 10
click at [278, 146] on div "PTE academic - Manjushekhar Devraj Time Remaining 00 : 20 : 47 1 of 15 Below is…" at bounding box center [251, 83] width 373 height 167
click at [430, 239] on button "Next" at bounding box center [422, 276] width 26 height 8
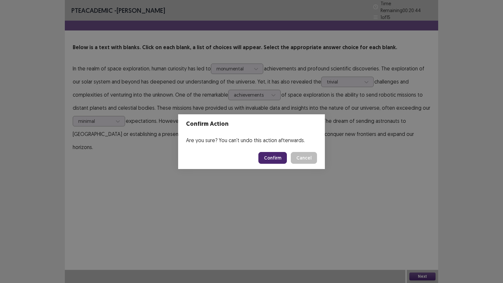
click at [283, 159] on button "Confirm" at bounding box center [272, 158] width 28 height 12
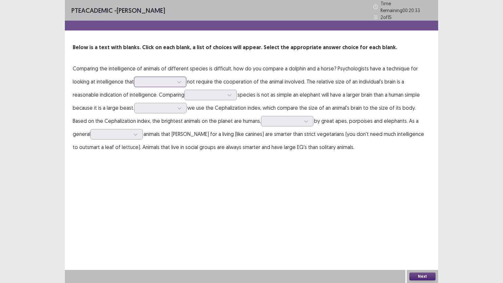
click at [149, 79] on div at bounding box center [156, 82] width 34 height 6
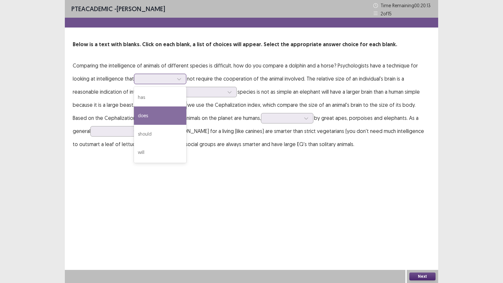
click at [143, 113] on div "does" at bounding box center [160, 115] width 52 height 18
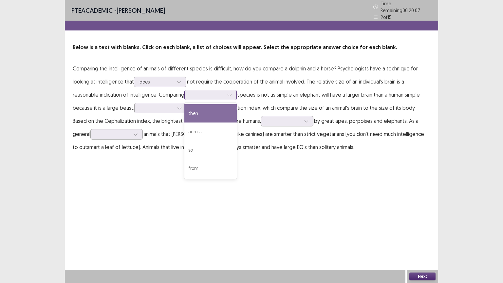
click at [213, 93] on div at bounding box center [207, 95] width 34 height 6
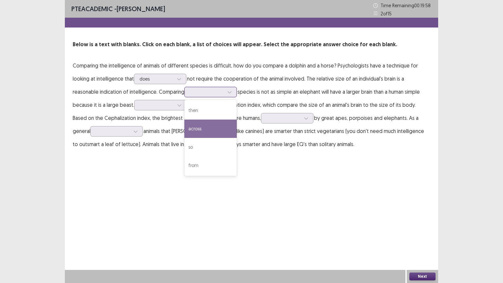
click at [208, 125] on div "across" at bounding box center [210, 128] width 52 height 18
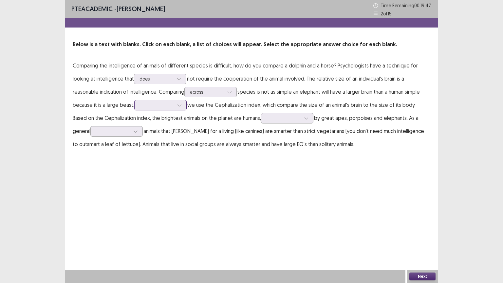
click at [156, 104] on div at bounding box center [157, 105] width 34 height 6
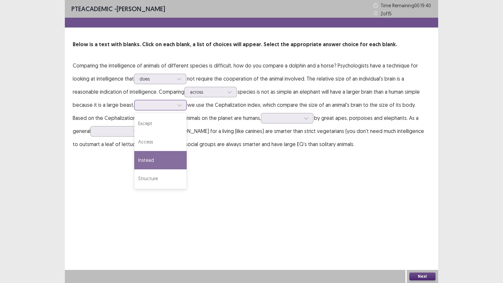
click at [157, 155] on div "Instead" at bounding box center [160, 160] width 52 height 18
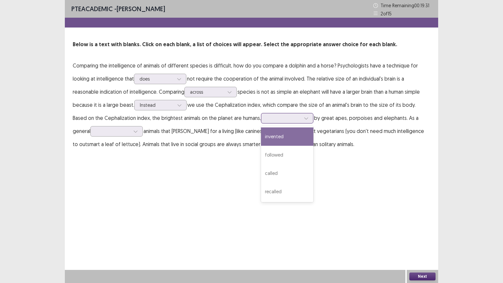
click at [270, 119] on div at bounding box center [283, 118] width 34 height 6
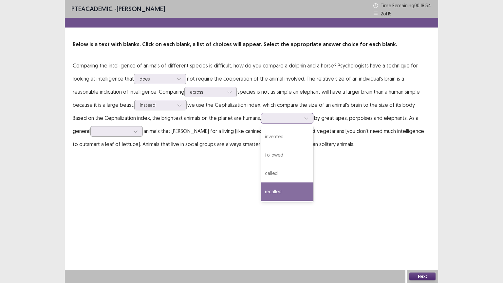
click at [266, 190] on div "recalled" at bounding box center [287, 191] width 52 height 18
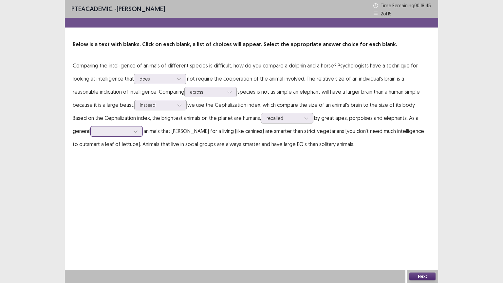
click at [131, 132] on div at bounding box center [136, 131] width 10 height 10
click at [98, 206] on div "way" at bounding box center [116, 204] width 52 height 18
click at [268, 118] on div at bounding box center [283, 118] width 34 height 6
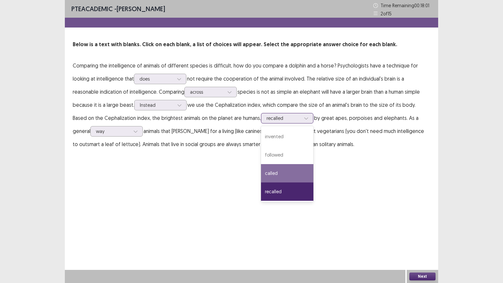
click at [271, 173] on div "called" at bounding box center [287, 173] width 52 height 18
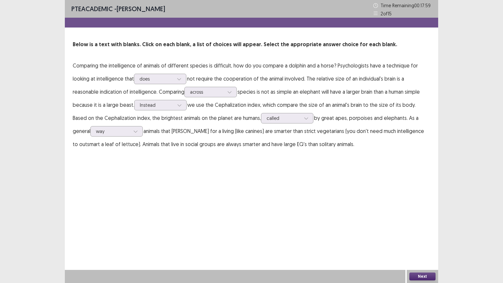
click at [422, 239] on button "Next" at bounding box center [422, 276] width 26 height 8
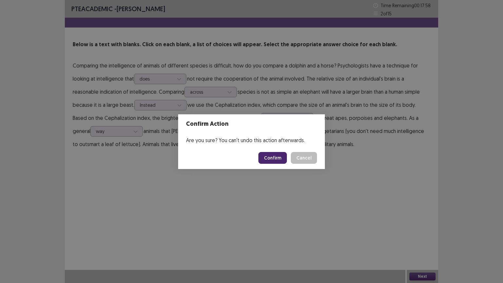
click at [276, 157] on button "Confirm" at bounding box center [272, 158] width 28 height 12
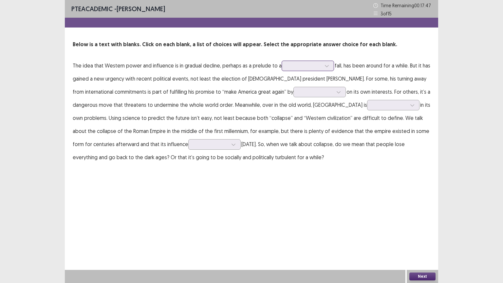
click at [297, 68] on div at bounding box center [304, 66] width 34 height 6
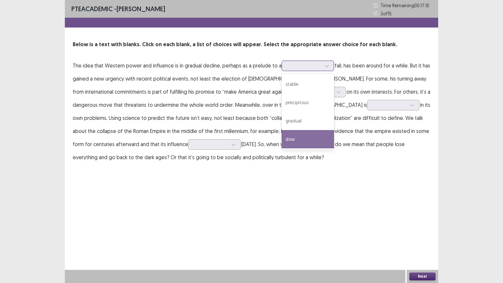
click at [287, 137] on div "slow" at bounding box center [308, 139] width 52 height 18
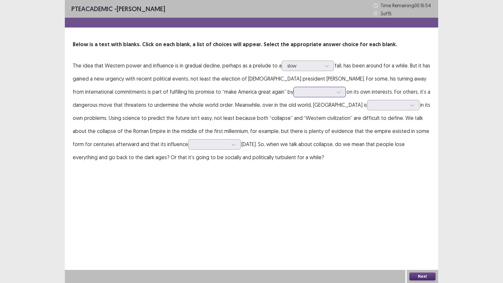
click at [299, 92] on div at bounding box center [316, 92] width 34 height 6
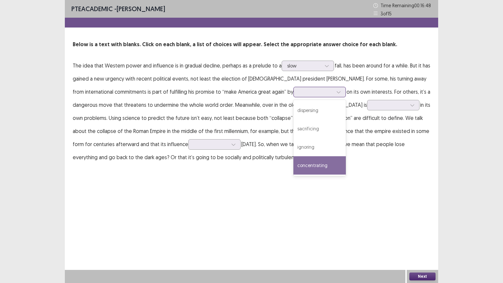
click at [293, 162] on div "concentrating" at bounding box center [319, 165] width 52 height 18
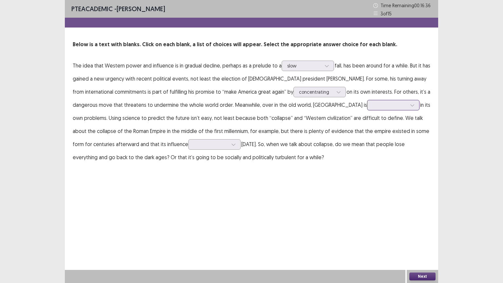
click at [373, 106] on div at bounding box center [390, 105] width 34 height 6
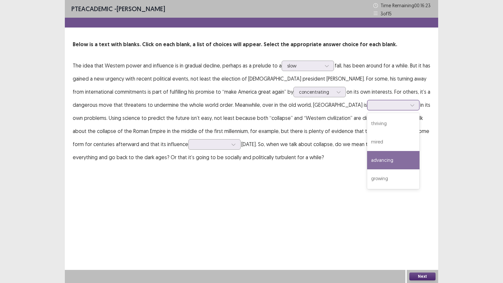
click at [367, 164] on div "advancing" at bounding box center [393, 160] width 52 height 18
click at [407, 103] on div at bounding box center [412, 105] width 10 height 10
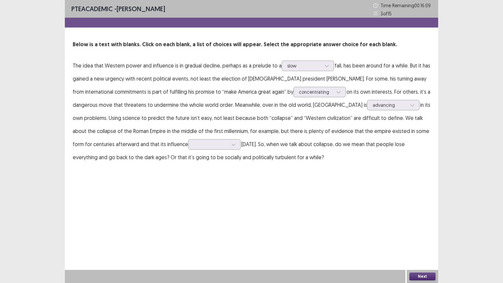
click at [352, 152] on p "The idea that Western power and influence is in gradual decline, perhaps as a p…" at bounding box center [251, 111] width 357 height 105
click at [194, 144] on div at bounding box center [211, 144] width 34 height 6
click at [188, 165] on div "disappears" at bounding box center [214, 163] width 52 height 18
click at [194, 139] on div "disappears" at bounding box center [211, 144] width 34 height 10
click at [184, 173] on div "PTE academic - Manjushekhar Devraj Time Remaining 00 : 15 : 26 3 of 15 Below is…" at bounding box center [251, 88] width 373 height 177
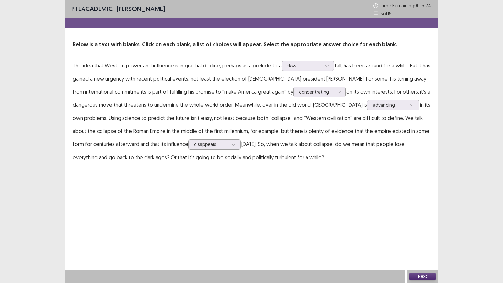
click at [415, 239] on button "Next" at bounding box center [422, 276] width 26 height 8
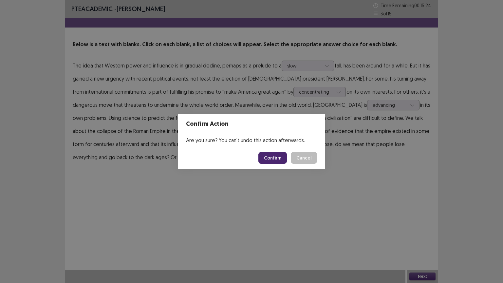
click at [271, 160] on button "Confirm" at bounding box center [272, 158] width 28 height 12
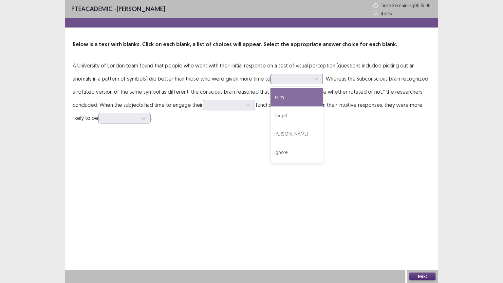
click at [296, 80] on div at bounding box center [293, 79] width 34 height 6
click at [292, 98] on div "skim" at bounding box center [296, 97] width 52 height 18
click at [290, 76] on div at bounding box center [293, 79] width 34 height 6
click at [327, 93] on p "A University of London team found that people who went with their initial respo…" at bounding box center [251, 91] width 357 height 65
click at [305, 78] on div at bounding box center [293, 79] width 34 height 6
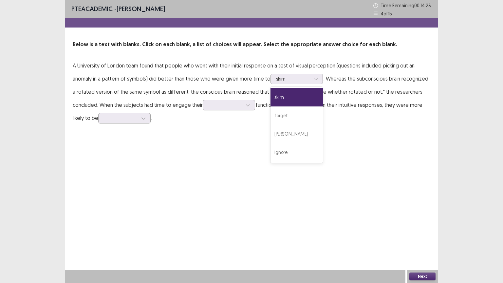
click at [226, 93] on p "A University of London team found that people who went with their initial respo…" at bounding box center [251, 91] width 357 height 65
click at [225, 108] on div at bounding box center [225, 105] width 35 height 8
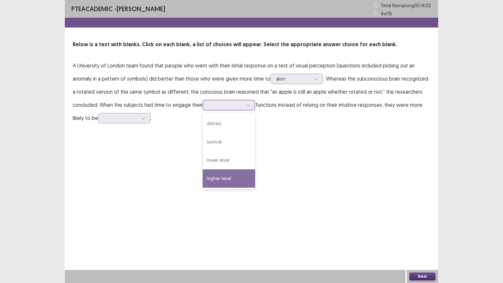
click at [221, 174] on div "higher-level" at bounding box center [229, 178] width 52 height 18
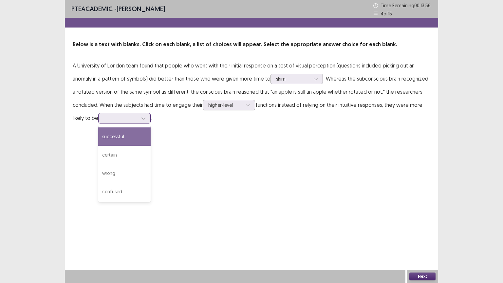
click at [132, 116] on div at bounding box center [121, 118] width 34 height 6
click at [132, 136] on div "successful" at bounding box center [124, 136] width 52 height 18
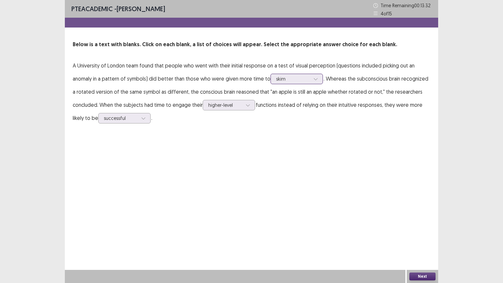
click at [293, 79] on div at bounding box center [293, 79] width 34 height 6
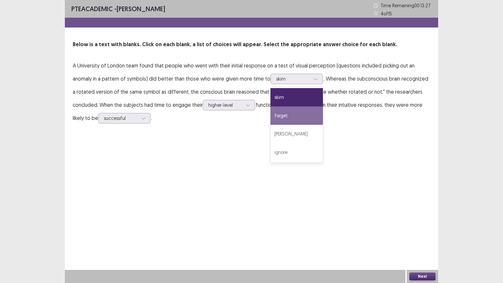
click at [358, 125] on div "PTE academic - Manjushekhar Devraj Time Remaining 00 : 13 : 27 4 of 15 Below is…" at bounding box center [251, 68] width 373 height 137
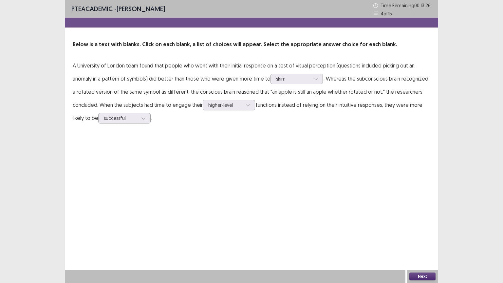
click at [418, 239] on button "Next" at bounding box center [422, 276] width 26 height 8
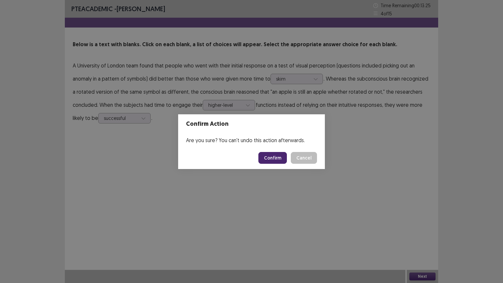
click at [266, 158] on button "Confirm" at bounding box center [272, 158] width 28 height 12
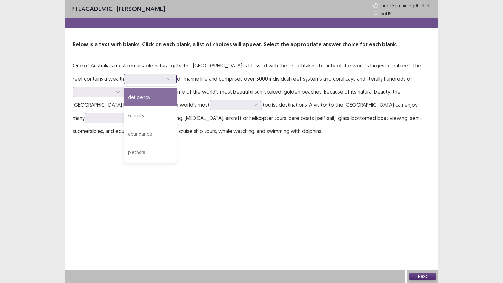
click at [153, 80] on div at bounding box center [147, 79] width 34 height 6
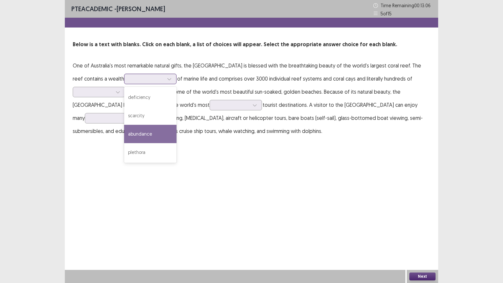
click at [142, 131] on div "abundance" at bounding box center [150, 134] width 52 height 18
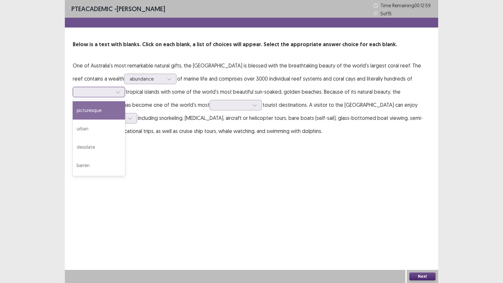
click at [103, 92] on div at bounding box center [95, 92] width 34 height 6
click at [95, 109] on div "picturesque" at bounding box center [99, 110] width 52 height 18
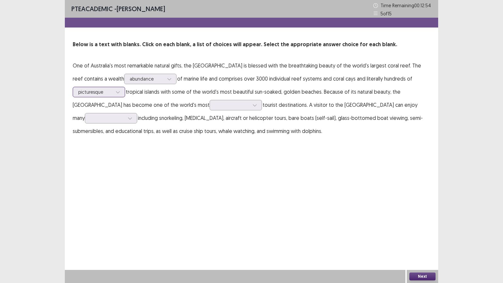
click at [93, 92] on div at bounding box center [95, 92] width 34 height 6
click at [147, 109] on p "One of Australia's most remarkable natural gifts, the Great Barrier Reef is ble…" at bounding box center [251, 98] width 357 height 79
click at [215, 105] on div at bounding box center [232, 105] width 34 height 6
click at [210, 124] on div "sought-after" at bounding box center [236, 123] width 52 height 18
click at [100, 119] on div at bounding box center [107, 118] width 34 height 6
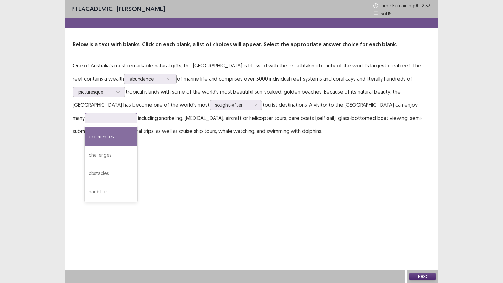
click at [100, 134] on div "experiences" at bounding box center [111, 136] width 52 height 18
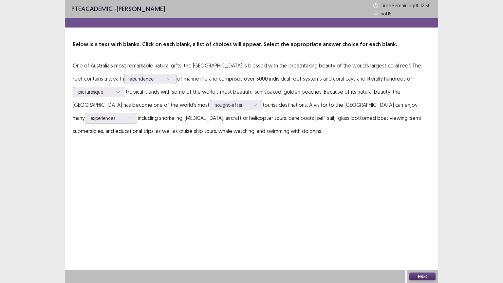
click at [428, 239] on button "Next" at bounding box center [422, 276] width 26 height 8
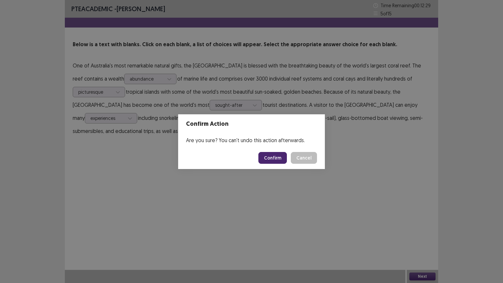
click at [261, 159] on footer "Confirm Cancel" at bounding box center [251, 158] width 147 height 22
click at [271, 157] on button "Confirm" at bounding box center [272, 158] width 28 height 12
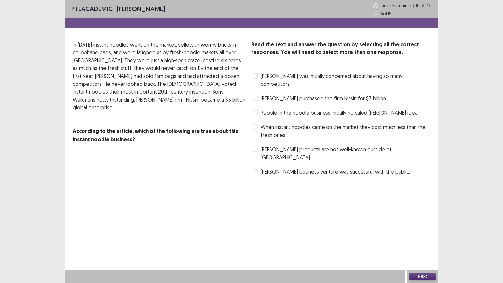
click at [258, 123] on label "When instant noodles came on the market they cost much less than the fresh ones." at bounding box center [341, 131] width 177 height 16
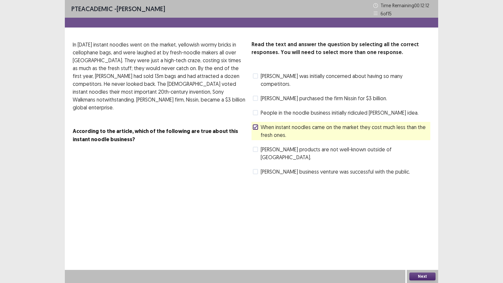
click at [421, 239] on button "Next" at bounding box center [422, 276] width 26 height 8
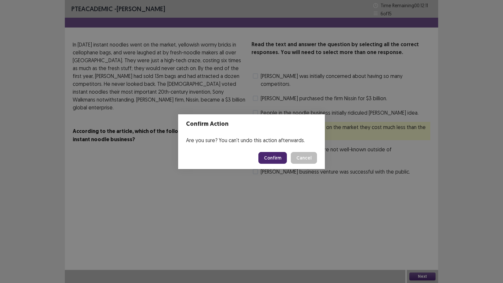
click at [279, 156] on button "Confirm" at bounding box center [272, 158] width 28 height 12
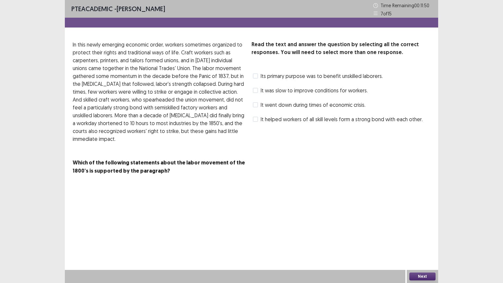
click at [294, 90] on span "It was slow to improve conditions for workers." at bounding box center [314, 90] width 107 height 8
click at [425, 239] on button "Next" at bounding box center [422, 276] width 26 height 8
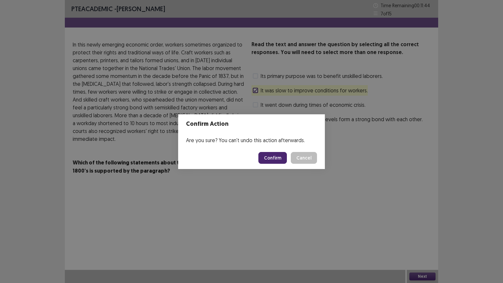
click at [279, 161] on button "Confirm" at bounding box center [272, 158] width 28 height 12
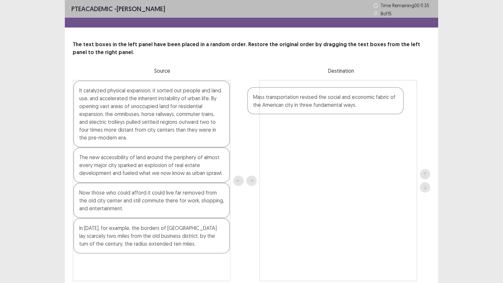
drag, startPoint x: 138, startPoint y: 101, endPoint x: 314, endPoint y: 107, distance: 175.6
click at [314, 107] on div "Mass transportation revised the social and economic fabric of the American city…" at bounding box center [251, 180] width 357 height 201
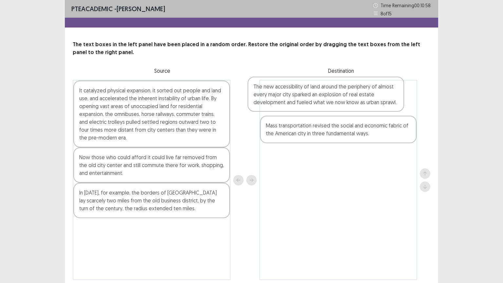
drag, startPoint x: 113, startPoint y: 167, endPoint x: 291, endPoint y: 94, distance: 192.2
click at [291, 94] on div "It catalyzed physical expansion, it sorted out people and land use, and acceler…" at bounding box center [251, 180] width 357 height 200
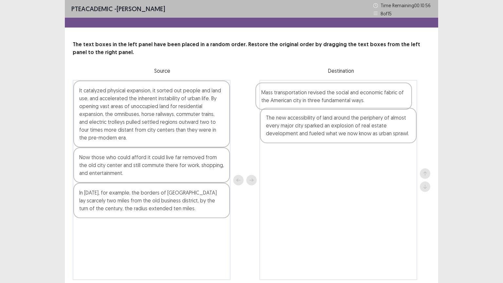
drag, startPoint x: 296, startPoint y: 135, endPoint x: 292, endPoint y: 103, distance: 31.4
click at [292, 103] on div "The new accessibility of land around the periphery of almost every major city s…" at bounding box center [338, 180] width 158 height 200
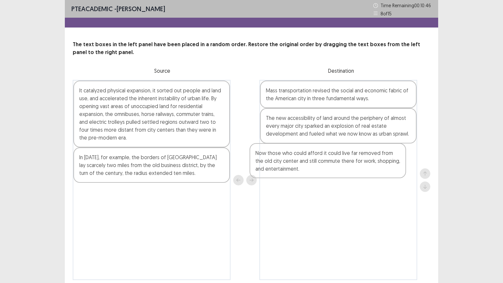
drag, startPoint x: 137, startPoint y: 164, endPoint x: 318, endPoint y: 160, distance: 181.4
click at [318, 160] on div "It catalyzed physical expansion, it sorted out people and land use, and acceler…" at bounding box center [251, 180] width 357 height 200
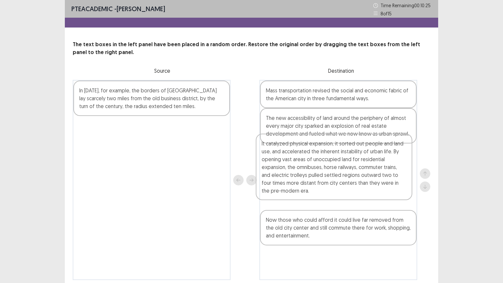
drag, startPoint x: 145, startPoint y: 125, endPoint x: 331, endPoint y: 179, distance: 193.8
click at [331, 179] on div "It catalyzed physical expansion, it sorted out people and land use, and acceler…" at bounding box center [251, 180] width 357 height 200
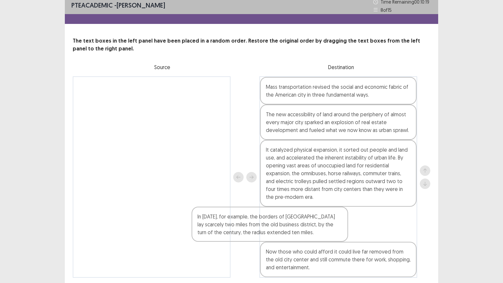
scroll to position [26, 0]
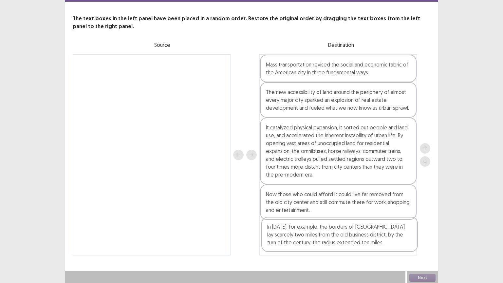
drag, startPoint x: 123, startPoint y: 99, endPoint x: 313, endPoint y: 239, distance: 235.9
click at [313, 239] on div "In 1850, for example, the borders of Boston lay scarcely two miles from the old…" at bounding box center [251, 154] width 357 height 201
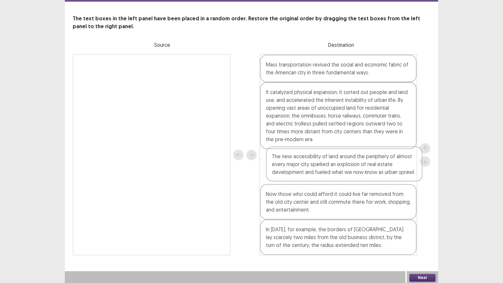
drag, startPoint x: 301, startPoint y: 103, endPoint x: 307, endPoint y: 169, distance: 66.1
click at [308, 172] on div "Mass transportation revised the social and economic fabric of the American city…" at bounding box center [338, 154] width 158 height 201
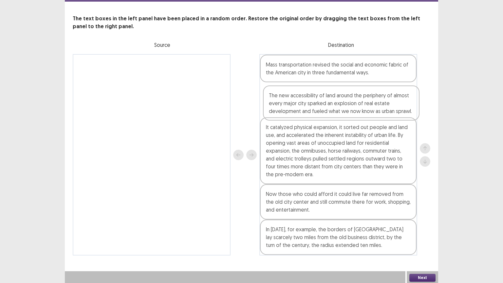
drag, startPoint x: 308, startPoint y: 166, endPoint x: 311, endPoint y: 101, distance: 65.2
click at [311, 101] on div "Mass transportation revised the social and economic fabric of the American city…" at bounding box center [338, 154] width 158 height 201
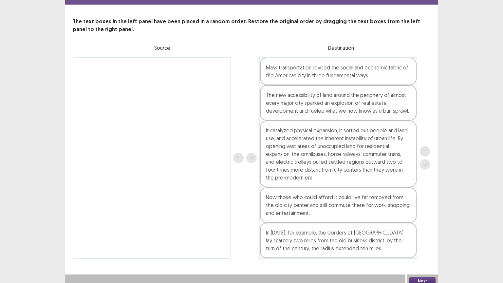
click at [427, 239] on button "Next" at bounding box center [422, 281] width 26 height 8
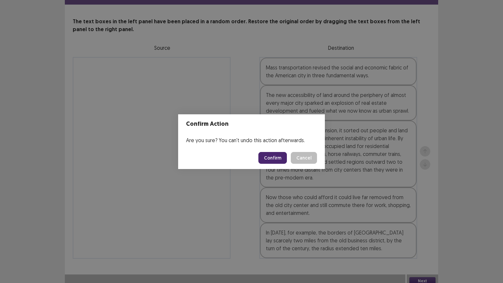
click at [271, 158] on button "Confirm" at bounding box center [272, 158] width 28 height 12
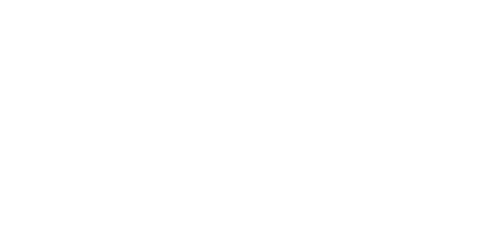
scroll to position [0, 0]
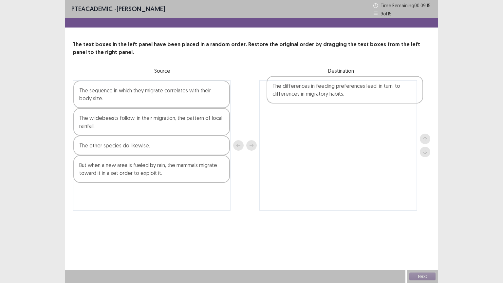
drag, startPoint x: 133, startPoint y: 197, endPoint x: 321, endPoint y: 93, distance: 215.0
click at [321, 93] on div "The sequence in which they migrate correlates with their body size. The wildebe…" at bounding box center [251, 145] width 357 height 131
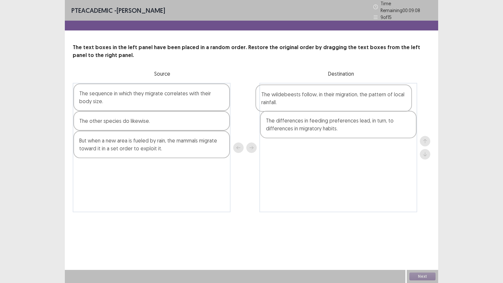
drag, startPoint x: 127, startPoint y: 124, endPoint x: 313, endPoint y: 98, distance: 187.0
click at [313, 98] on div "The sequence in which they migrate correlates with their body size. The wildebe…" at bounding box center [251, 147] width 357 height 129
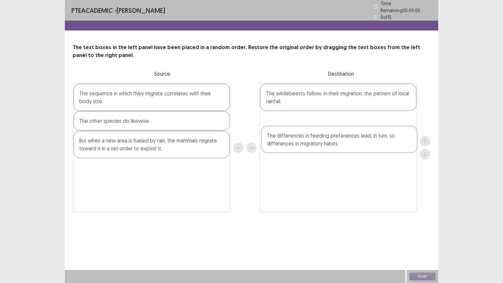
drag, startPoint x: 311, startPoint y: 126, endPoint x: 312, endPoint y: 142, distance: 15.7
click at [312, 142] on div "The wildebeests follow, in their migration, the pattern of local rainfall. The …" at bounding box center [338, 147] width 158 height 129
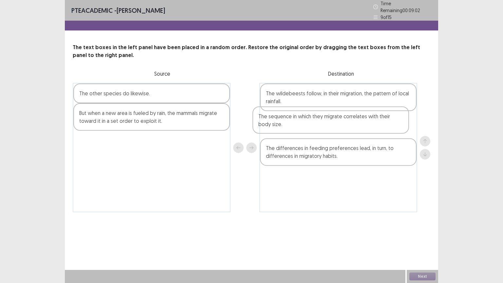
drag, startPoint x: 141, startPoint y: 93, endPoint x: 323, endPoint y: 120, distance: 184.1
click at [323, 120] on div "The sequence in which they migrate correlates with their body size. The other s…" at bounding box center [251, 147] width 357 height 129
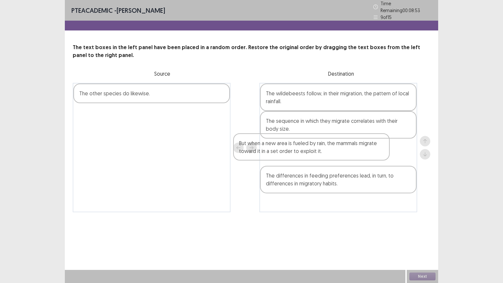
drag, startPoint x: 124, startPoint y: 116, endPoint x: 326, endPoint y: 156, distance: 205.8
click at [322, 156] on div "The other species do likewise. But when a new area is fueled by rain, the mamma…" at bounding box center [251, 147] width 357 height 129
click at [334, 154] on div "The wildebeests follow, in their migration, the pattern of local rainfall. The …" at bounding box center [338, 147] width 158 height 129
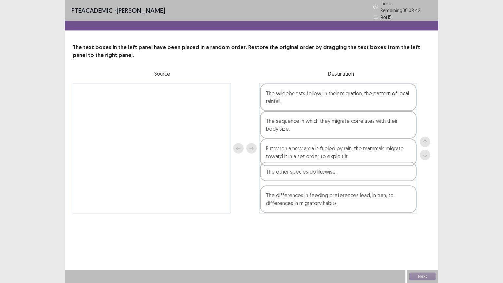
drag, startPoint x: 147, startPoint y: 117, endPoint x: 314, endPoint y: 181, distance: 178.3
click at [314, 181] on div "The other species do likewise. The wildebeests follow, in their migration, the …" at bounding box center [251, 148] width 357 height 131
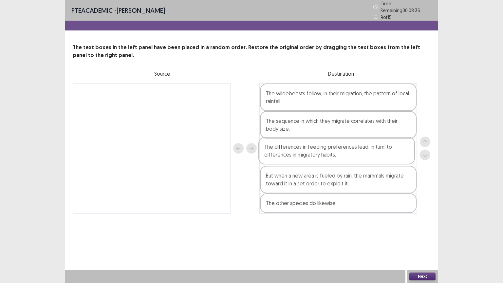
drag, startPoint x: 313, startPoint y: 200, endPoint x: 311, endPoint y: 151, distance: 48.5
click at [311, 151] on div "The wildebeests follow, in their migration, the pattern of local rainfall. The …" at bounding box center [338, 148] width 158 height 131
click at [415, 239] on button "Next" at bounding box center [422, 276] width 26 height 8
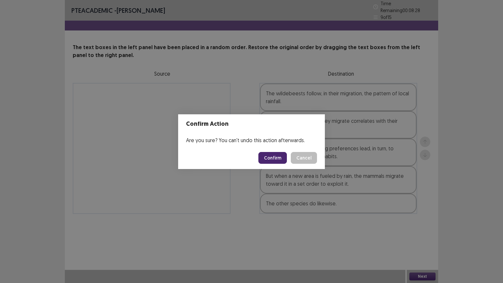
click at [271, 157] on button "Confirm" at bounding box center [272, 158] width 28 height 12
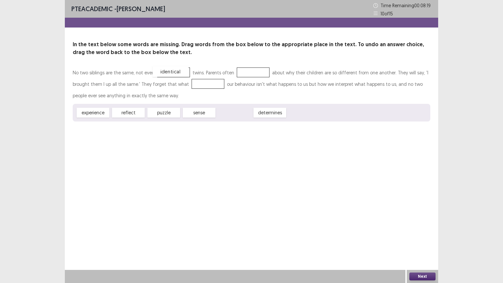
drag, startPoint x: 235, startPoint y: 114, endPoint x: 172, endPoint y: 72, distance: 75.9
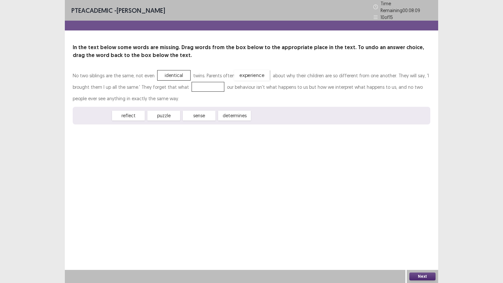
drag, startPoint x: 100, startPoint y: 113, endPoint x: 258, endPoint y: 73, distance: 163.8
drag, startPoint x: 256, startPoint y: 72, endPoint x: 254, endPoint y: 109, distance: 37.0
drag, startPoint x: 98, startPoint y: 114, endPoint x: 199, endPoint y: 83, distance: 106.0
drag, startPoint x: 200, startPoint y: 113, endPoint x: 236, endPoint y: 101, distance: 38.3
click at [236, 101] on div "experience" at bounding box center [235, 103] width 36 height 11
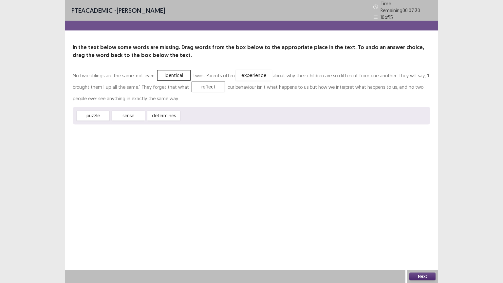
drag, startPoint x: 208, startPoint y: 105, endPoint x: 256, endPoint y: 71, distance: 59.2
click at [421, 239] on button "Next" at bounding box center [422, 276] width 26 height 8
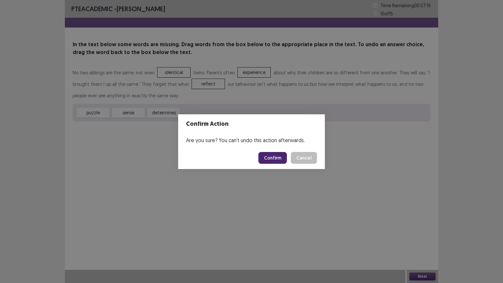
click at [272, 155] on button "Confirm" at bounding box center [272, 158] width 28 height 12
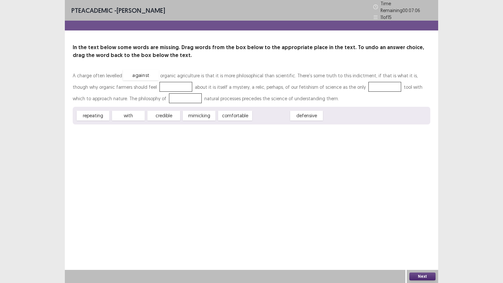
drag, startPoint x: 268, startPoint y: 114, endPoint x: 137, endPoint y: 74, distance: 136.5
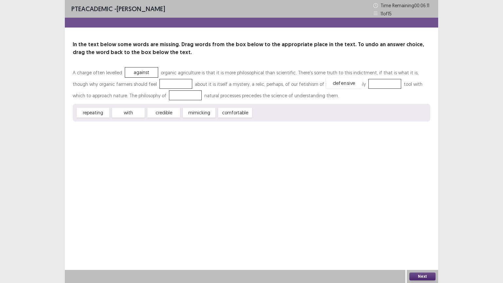
drag, startPoint x: 270, startPoint y: 112, endPoint x: 344, endPoint y: 82, distance: 79.5
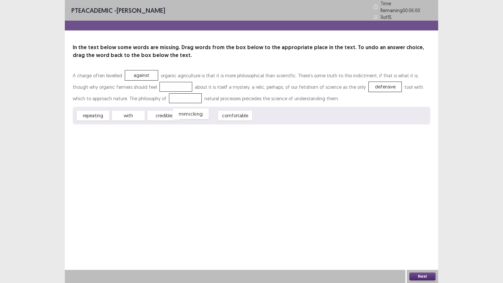
click at [199, 114] on div "mimicking" at bounding box center [191, 113] width 36 height 11
drag, startPoint x: 96, startPoint y: 111, endPoint x: 147, endPoint y: 94, distance: 54.0
drag, startPoint x: 192, startPoint y: 111, endPoint x: 144, endPoint y: 79, distance: 58.1
click at [419, 239] on button "Next" at bounding box center [422, 276] width 26 height 8
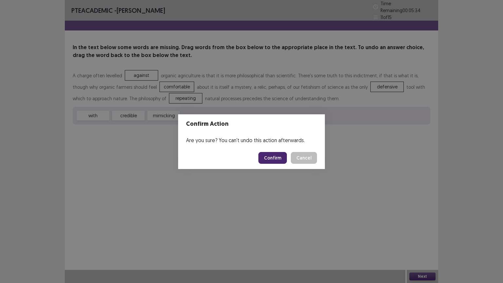
click at [275, 159] on button "Confirm" at bounding box center [272, 158] width 28 height 12
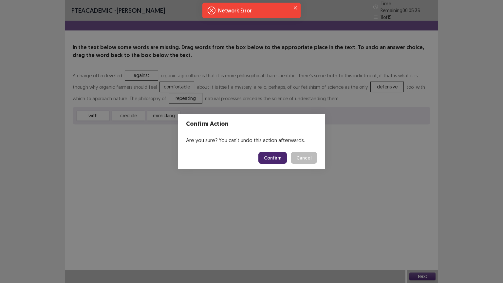
click at [275, 157] on button "Confirm" at bounding box center [272, 158] width 28 height 12
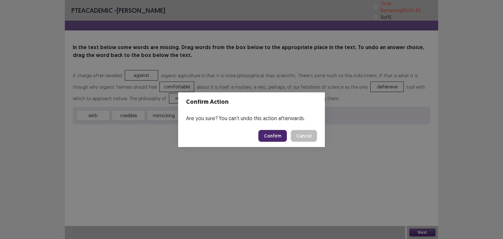
click at [366, 160] on div "Confirm Action Are you sure? You can't undo this action afterwards. Confirm Can…" at bounding box center [251, 119] width 503 height 239
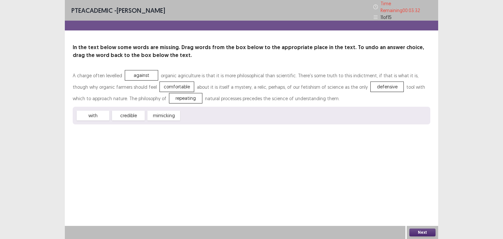
click at [347, 166] on div "PTE academic - Manjushekhar Devraj Time Remaining 00 : 03 : 32 11 of 15 In the …" at bounding box center [251, 119] width 373 height 239
click at [420, 231] on button "Next" at bounding box center [422, 233] width 26 height 8
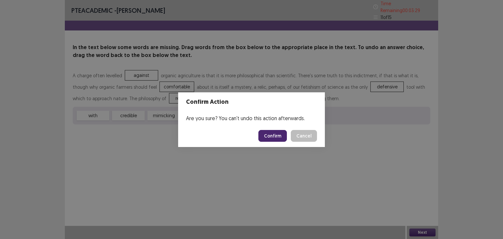
click at [278, 133] on button "Confirm" at bounding box center [272, 136] width 28 height 12
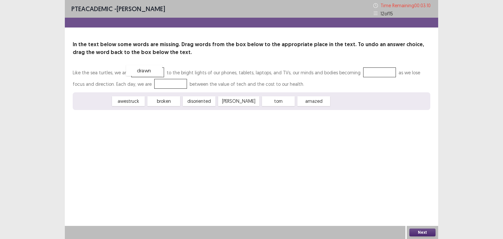
drag, startPoint x: 99, startPoint y: 100, endPoint x: 150, endPoint y: 69, distance: 59.6
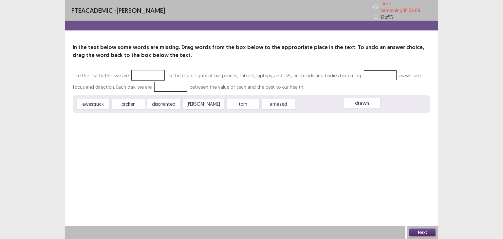
drag, startPoint x: 151, startPoint y: 70, endPoint x: 364, endPoint y: 97, distance: 214.9
drag, startPoint x: 281, startPoint y: 102, endPoint x: 157, endPoint y: 74, distance: 127.3
drag, startPoint x: 164, startPoint y: 101, endPoint x: 371, endPoint y: 72, distance: 208.3
drag, startPoint x: 235, startPoint y: 100, endPoint x: 144, endPoint y: 84, distance: 92.7
click at [144, 84] on div "Like the sea turtles, we are amazed to the bright lights of our phones, tablets…" at bounding box center [251, 91] width 357 height 43
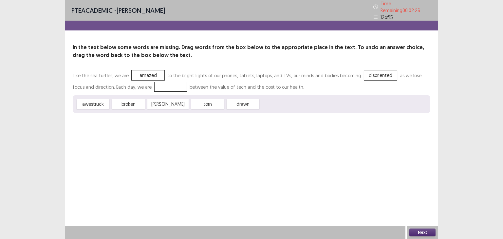
drag, startPoint x: 227, startPoint y: 101, endPoint x: 183, endPoint y: 95, distance: 44.2
click at [157, 86] on div "Like the sea turtles, we are amazed to the bright lights of our phones, tablets…" at bounding box center [251, 91] width 357 height 43
click at [227, 101] on div "drawn" at bounding box center [243, 104] width 33 height 10
drag, startPoint x: 224, startPoint y: 101, endPoint x: 152, endPoint y: 83, distance: 74.3
drag, startPoint x: 377, startPoint y: 70, endPoint x: 253, endPoint y: 100, distance: 128.0
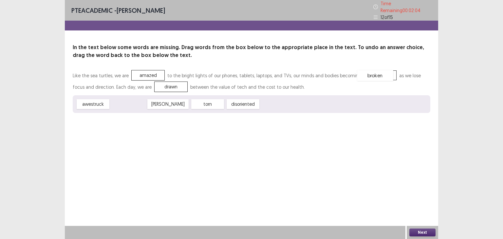
drag, startPoint x: 137, startPoint y: 101, endPoint x: 384, endPoint y: 73, distance: 247.8
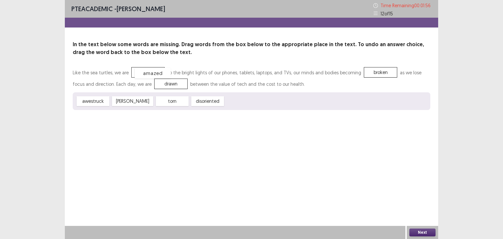
drag, startPoint x: 142, startPoint y: 73, endPoint x: 147, endPoint y: 74, distance: 5.0
click at [147, 74] on div "amazed" at bounding box center [153, 73] width 36 height 11
drag, startPoint x: 158, startPoint y: 83, endPoint x: 166, endPoint y: 87, distance: 8.9
click at [166, 87] on div "drawn" at bounding box center [179, 88] width 36 height 11
drag, startPoint x: 163, startPoint y: 82, endPoint x: 158, endPoint y: 84, distance: 4.7
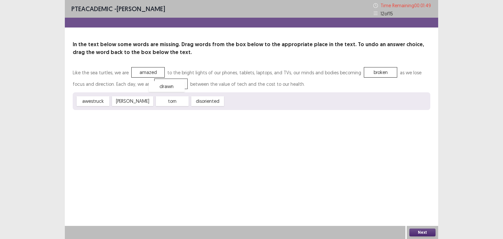
click at [158, 84] on div "drawn" at bounding box center [167, 86] width 36 height 11
click at [419, 232] on button "Next" at bounding box center [422, 233] width 26 height 8
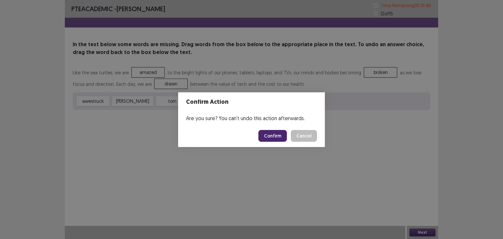
click at [282, 136] on button "Confirm" at bounding box center [272, 136] width 28 height 12
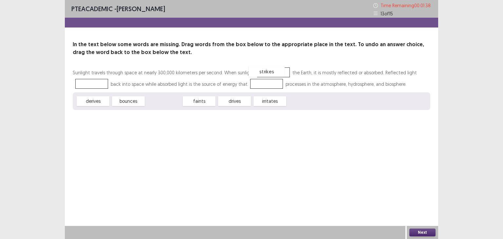
drag, startPoint x: 161, startPoint y: 101, endPoint x: 264, endPoint y: 72, distance: 106.8
drag, startPoint x: 135, startPoint y: 101, endPoint x: 95, endPoint y: 83, distance: 44.0
click at [163, 101] on div "drives" at bounding box center [160, 101] width 36 height 11
drag, startPoint x: 97, startPoint y: 101, endPoint x: 265, endPoint y: 83, distance: 168.6
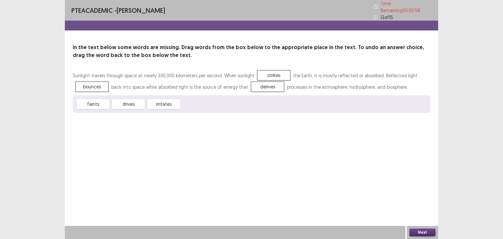
click at [418, 233] on button "Next" at bounding box center [422, 233] width 26 height 8
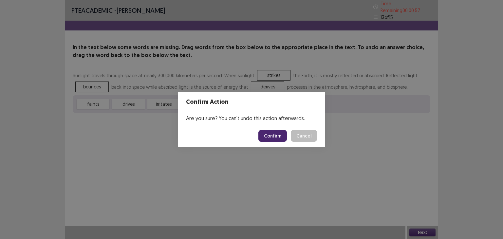
click at [272, 140] on button "Confirm" at bounding box center [272, 136] width 28 height 12
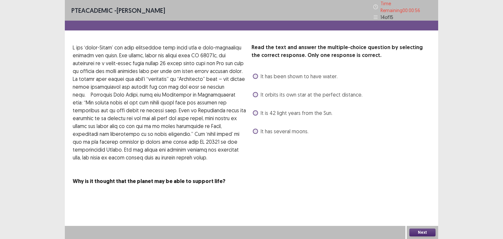
click at [256, 92] on span at bounding box center [255, 94] width 5 height 5
click at [257, 110] on span at bounding box center [255, 112] width 5 height 5
click at [296, 74] on span "It has been shown to have water." at bounding box center [299, 76] width 77 height 8
click at [428, 233] on button "Next" at bounding box center [422, 233] width 26 height 8
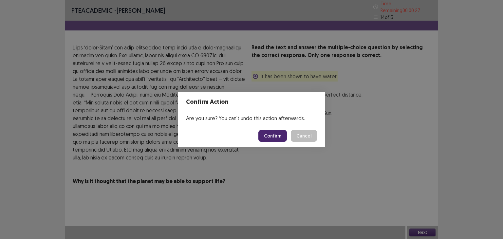
click at [272, 137] on button "Confirm" at bounding box center [272, 136] width 28 height 12
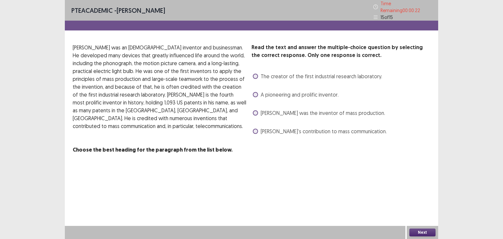
click at [290, 91] on span "A pioneering and prolific inventor." at bounding box center [300, 95] width 78 height 8
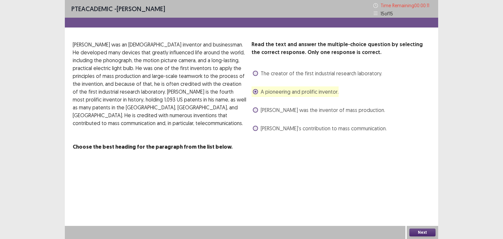
click at [315, 128] on span "Edison’s contribution to mass communication." at bounding box center [324, 128] width 126 height 8
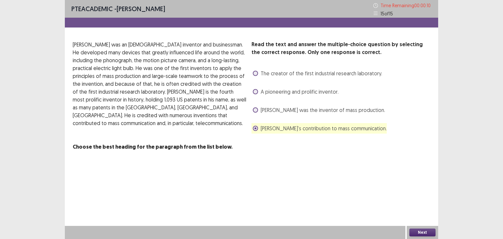
click at [424, 231] on button "Next" at bounding box center [422, 233] width 26 height 8
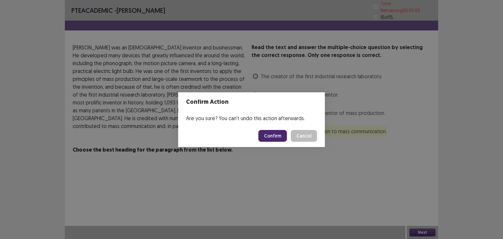
click at [278, 136] on button "Confirm" at bounding box center [272, 136] width 28 height 12
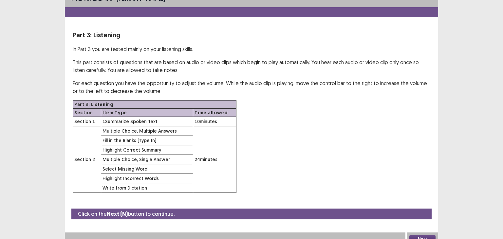
scroll to position [16, 0]
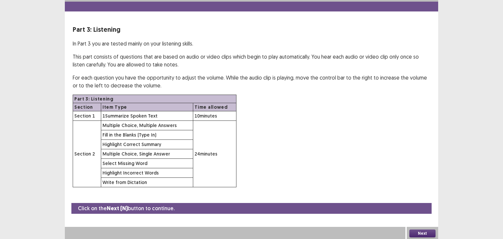
click at [432, 233] on button "Next" at bounding box center [422, 233] width 26 height 8
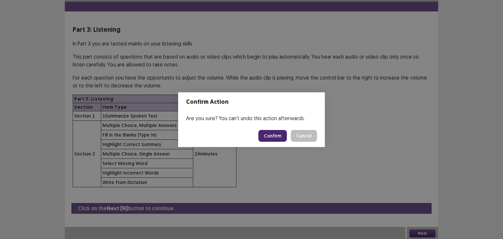
click at [280, 134] on button "Confirm" at bounding box center [272, 136] width 28 height 12
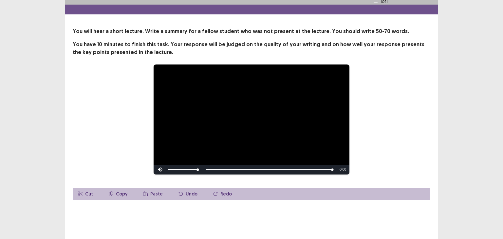
click at [302, 225] on textarea at bounding box center [251, 236] width 357 height 72
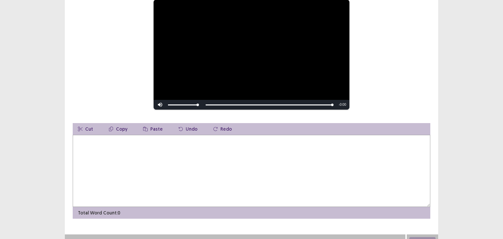
scroll to position [82, 0]
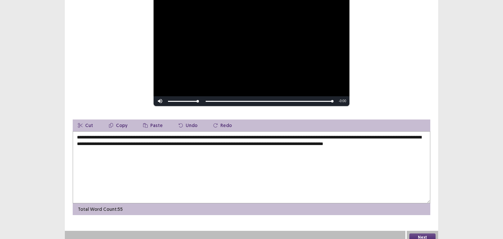
click at [403, 143] on textarea "**********" at bounding box center [251, 167] width 357 height 72
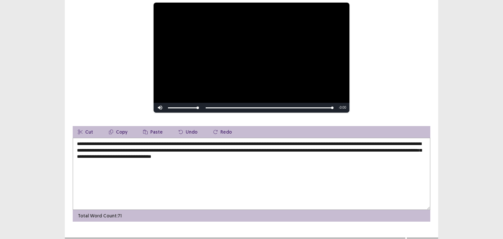
scroll to position [86, 0]
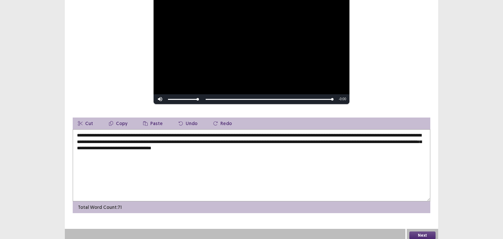
click at [86, 138] on textarea "**********" at bounding box center [251, 165] width 357 height 72
click at [214, 145] on textarea "**********" at bounding box center [251, 165] width 357 height 72
click at [235, 152] on textarea "**********" at bounding box center [251, 165] width 357 height 72
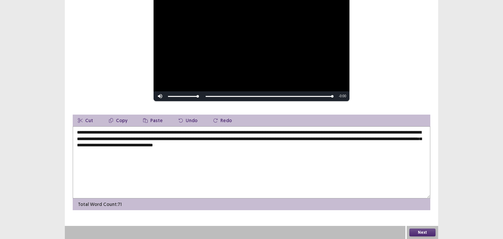
type textarea "**********"
click at [414, 233] on button "Next" at bounding box center [422, 233] width 26 height 8
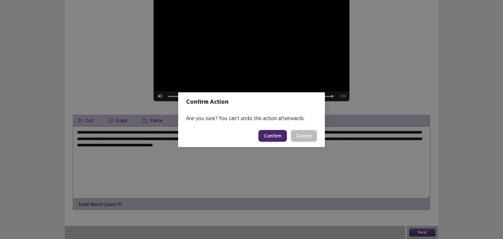
click at [268, 140] on button "Confirm" at bounding box center [272, 136] width 28 height 12
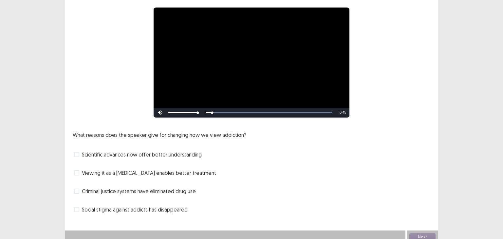
scroll to position [56, 0]
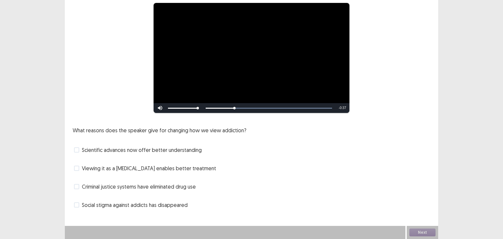
click at [114, 185] on span "Criminal justice systems have eliminated drug use" at bounding box center [139, 187] width 114 height 8
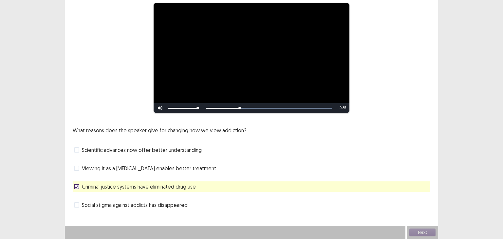
click at [119, 171] on span "Viewing it as a brain disease enables better treatment" at bounding box center [149, 168] width 134 height 8
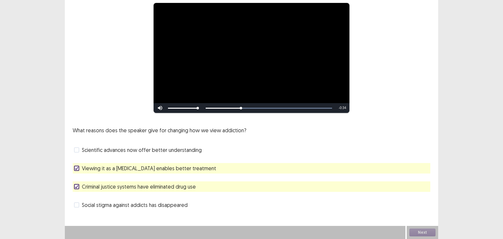
click at [116, 181] on div "Criminal justice systems have eliminated drug use" at bounding box center [251, 186] width 357 height 10
click at [116, 185] on span "Criminal justice systems have eliminated drug use" at bounding box center [139, 187] width 114 height 8
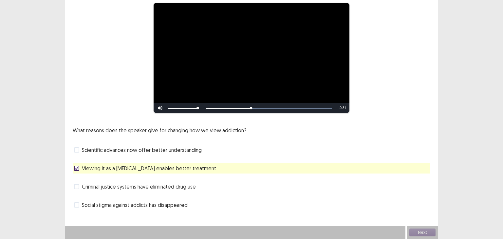
click at [113, 150] on span "Scientific advances now offer better understanding" at bounding box center [142, 150] width 120 height 8
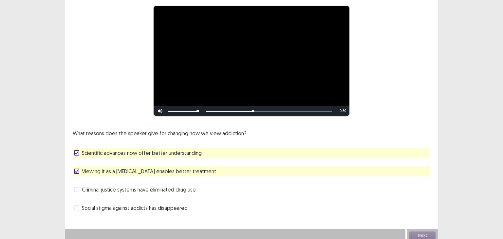
click at [110, 169] on span "Viewing it as a brain disease enables better treatment" at bounding box center [149, 171] width 134 height 8
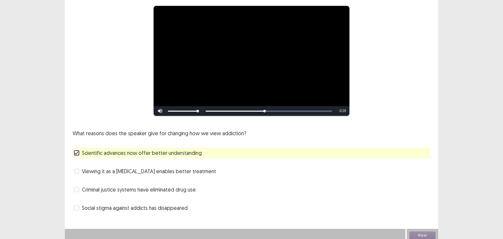
click at [109, 169] on span "Viewing it as a brain disease enables better treatment" at bounding box center [149, 171] width 134 height 8
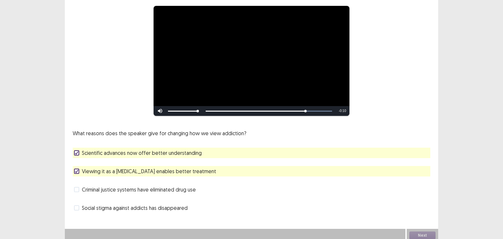
click at [112, 186] on span "Criminal justice systems have eliminated drug use" at bounding box center [139, 190] width 114 height 8
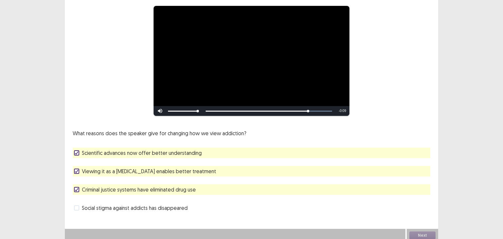
click at [109, 154] on div "Scientific advances now offer better understanding" at bounding box center [251, 153] width 357 height 10
click at [110, 151] on span "Scientific advances now offer better understanding" at bounding box center [142, 153] width 120 height 8
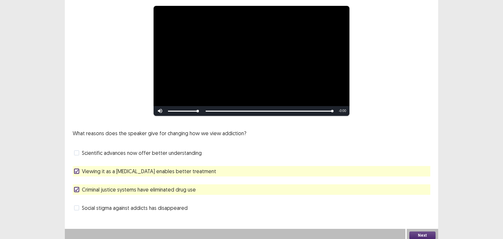
click at [113, 186] on span "Criminal justice systems have eliminated drug use" at bounding box center [139, 190] width 114 height 8
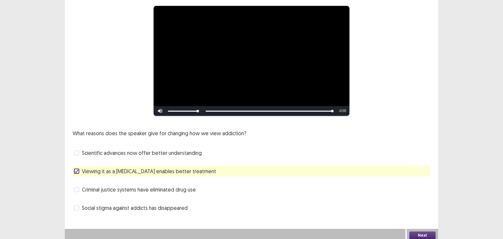
click at [148, 186] on span "Criminal justice systems have eliminated drug use" at bounding box center [139, 190] width 114 height 8
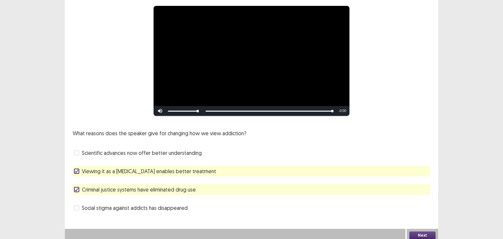
click at [425, 231] on button "Next" at bounding box center [422, 235] width 26 height 8
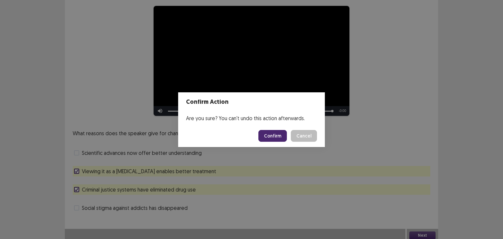
click at [283, 137] on button "Confirm" at bounding box center [272, 136] width 28 height 12
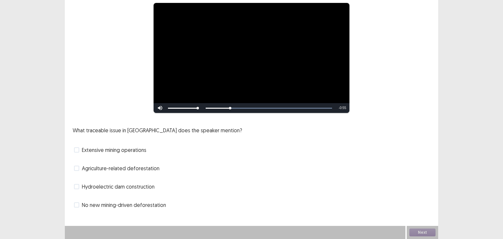
click at [118, 205] on span "No new mining-driven deforestation" at bounding box center [124, 205] width 84 height 8
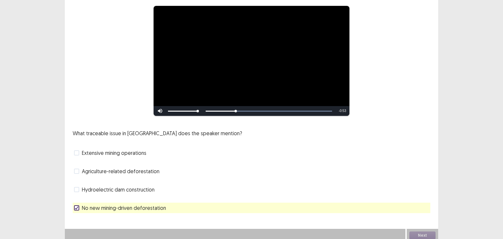
click at [114, 168] on span "Agriculture-related deforestation" at bounding box center [121, 171] width 78 height 8
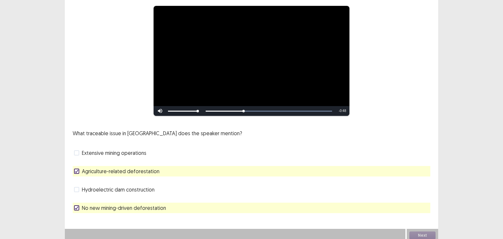
click at [120, 207] on span "No new mining-driven deforestation" at bounding box center [124, 208] width 84 height 8
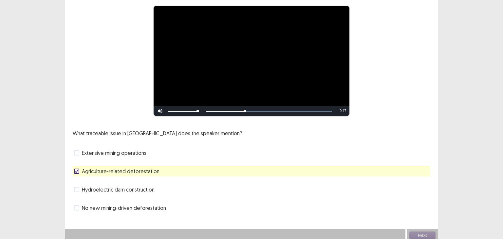
click at [109, 150] on span "Extensive mining operations" at bounding box center [114, 153] width 64 height 8
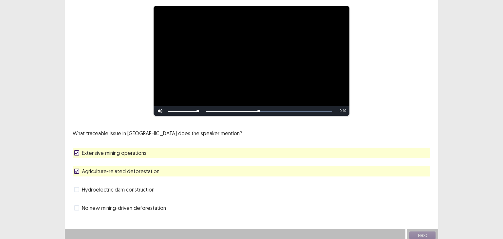
click at [115, 204] on span "No new mining-driven deforestation" at bounding box center [124, 208] width 84 height 8
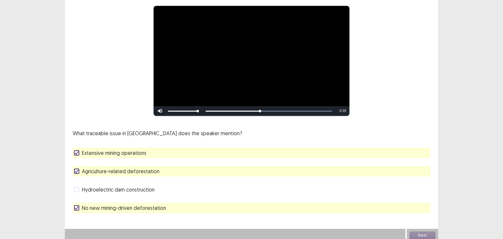
click at [111, 152] on span "Extensive mining operations" at bounding box center [114, 153] width 64 height 8
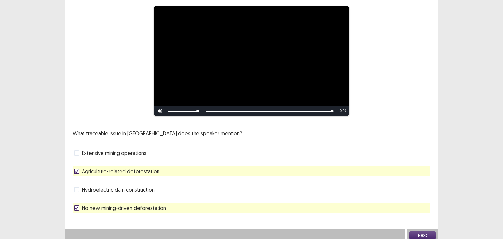
click at [418, 234] on button "Next" at bounding box center [422, 235] width 26 height 8
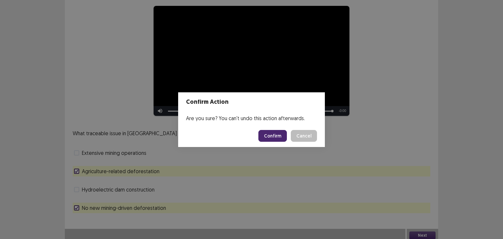
click at [274, 137] on button "Confirm" at bounding box center [272, 136] width 28 height 12
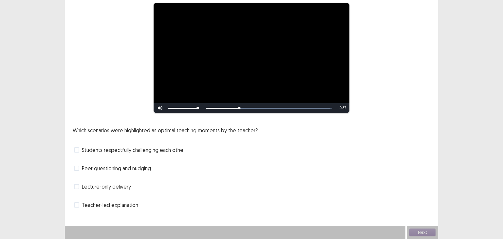
click at [136, 149] on span "Students respectfully challenging each othe" at bounding box center [132, 150] width 101 height 8
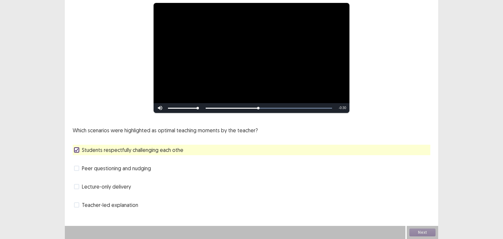
click at [128, 169] on span "Peer questioning and nudging" at bounding box center [116, 168] width 69 height 8
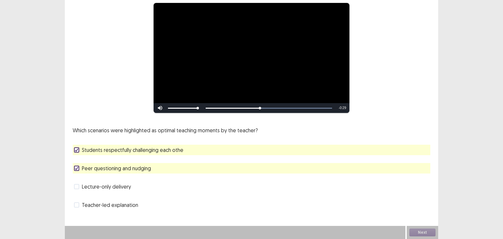
click at [130, 169] on span "Peer questioning and nudging" at bounding box center [116, 168] width 69 height 8
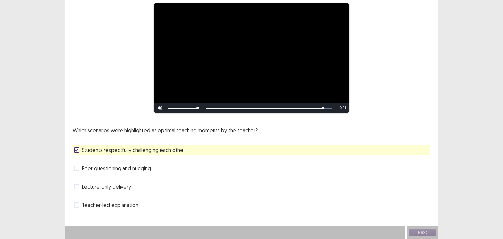
click at [126, 204] on span "Teacher-led explanation" at bounding box center [110, 205] width 56 height 8
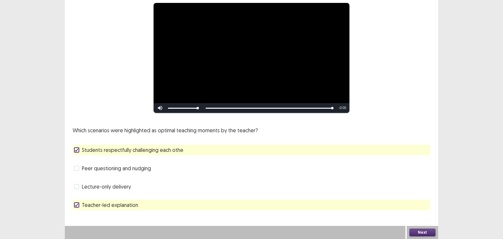
click at [129, 204] on span "Teacher-led explanation" at bounding box center [110, 205] width 56 height 8
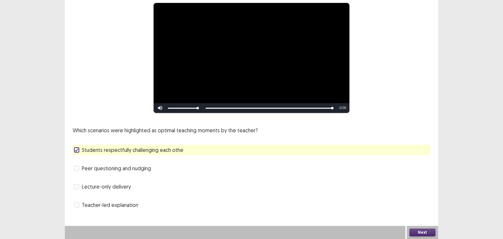
click at [420, 230] on button "Next" at bounding box center [422, 233] width 26 height 8
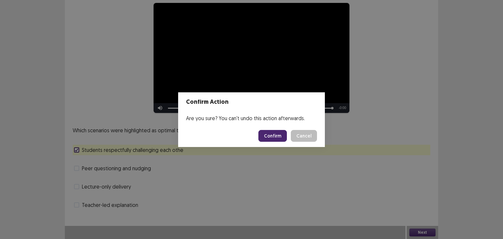
click at [274, 135] on button "Confirm" at bounding box center [272, 136] width 28 height 12
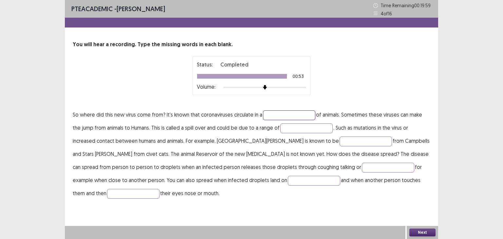
click at [293, 118] on input "text" at bounding box center [289, 115] width 52 height 10
type input "*****"
type input "*******"
type input "**********"
click at [362, 167] on input "text" at bounding box center [388, 168] width 52 height 10
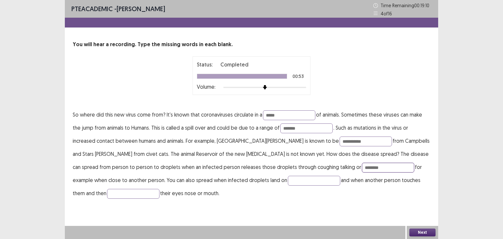
type input "********"
type input "*******"
click at [416, 233] on button "Next" at bounding box center [422, 233] width 26 height 8
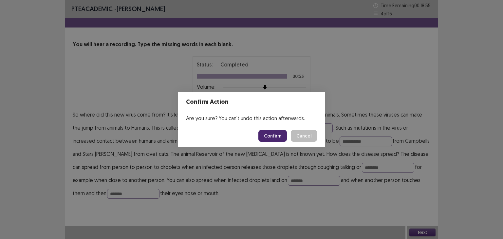
click at [275, 135] on button "Confirm" at bounding box center [272, 136] width 28 height 12
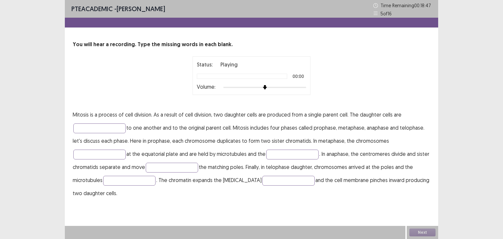
click at [286, 88] on div at bounding box center [264, 87] width 83 height 5
click at [138, 181] on input "text" at bounding box center [129, 181] width 52 height 10
type input "*"
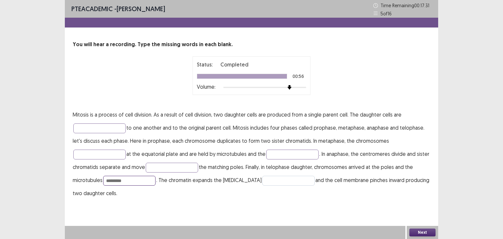
type input "*********"
click at [278, 181] on input "text" at bounding box center [288, 181] width 52 height 10
type input "******"
click at [198, 166] on input "text" at bounding box center [172, 168] width 52 height 10
type input "*******"
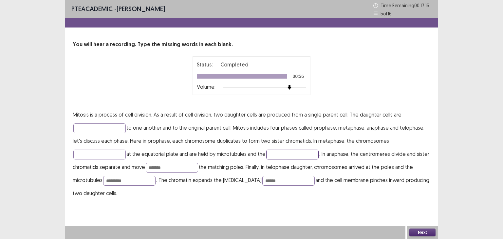
click at [285, 155] on input "text" at bounding box center [292, 155] width 52 height 10
type input "**********"
click at [113, 151] on input "text" at bounding box center [99, 155] width 52 height 10
click at [97, 129] on input "text" at bounding box center [99, 128] width 52 height 10
type input "*********"
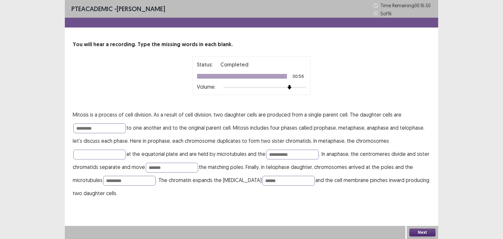
click at [412, 232] on button "Next" at bounding box center [422, 233] width 26 height 8
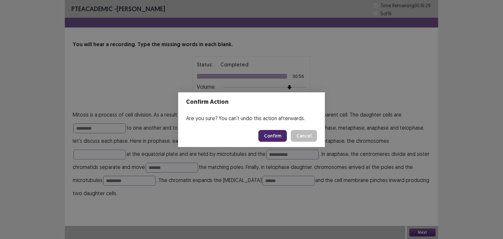
click at [277, 135] on button "Confirm" at bounding box center [272, 136] width 28 height 12
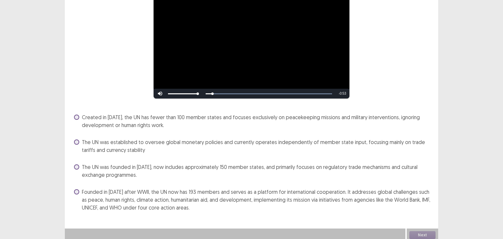
scroll to position [73, 0]
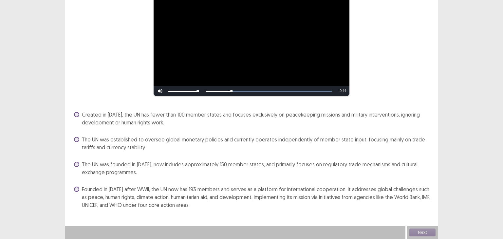
click at [282, 194] on span "Founded in 1945 after WWII, the UN now has 193 members and serves as a platform…" at bounding box center [256, 197] width 348 height 24
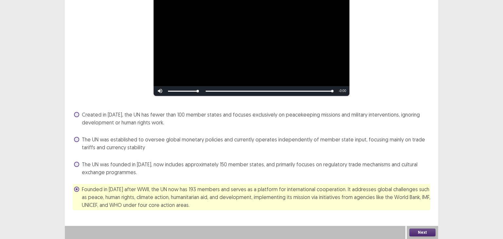
click at [417, 231] on button "Next" at bounding box center [422, 233] width 26 height 8
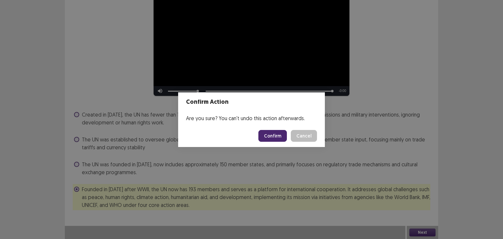
click at [278, 138] on button "Confirm" at bounding box center [272, 136] width 28 height 12
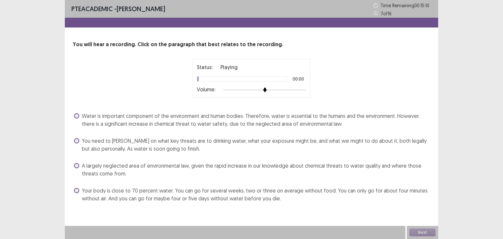
click at [280, 90] on div at bounding box center [264, 89] width 83 height 5
click at [161, 139] on span "You need to ponder on what key threats are to drinking water, what your exposur…" at bounding box center [256, 145] width 348 height 16
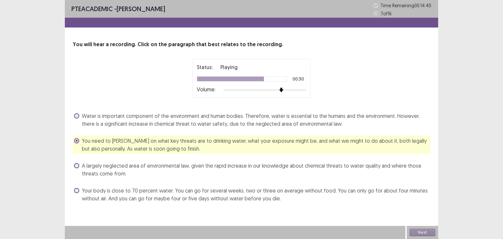
click at [254, 194] on span "Your body is close to 70 percent water. You can go for several weeks, two or th…" at bounding box center [256, 195] width 348 height 16
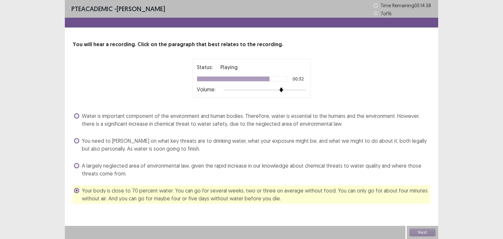
click at [142, 141] on span "You need to ponder on what key threats are to drinking water, what your exposur…" at bounding box center [256, 145] width 348 height 16
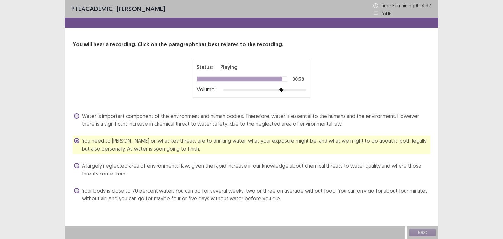
click at [277, 123] on span "Water is important component of the environment and human bodies. Therefore, wa…" at bounding box center [256, 120] width 348 height 16
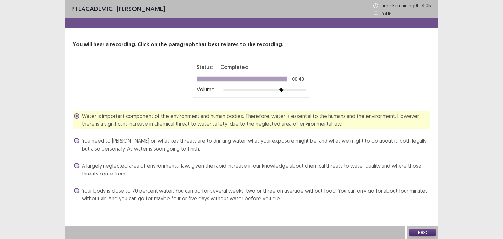
click at [415, 230] on button "Next" at bounding box center [422, 233] width 26 height 8
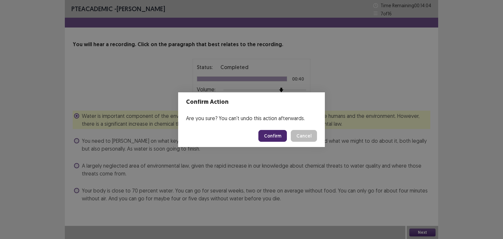
click at [272, 135] on button "Confirm" at bounding box center [272, 136] width 28 height 12
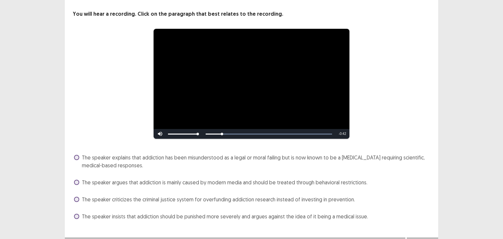
scroll to position [42, 0]
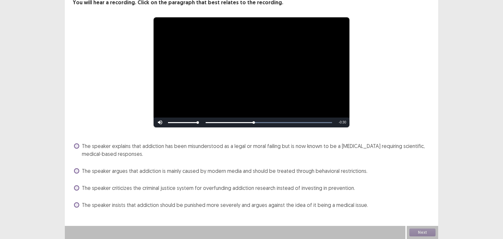
click at [279, 188] on span "The speaker criticizes the criminal justice system for overfunding addiction re…" at bounding box center [218, 188] width 273 height 8
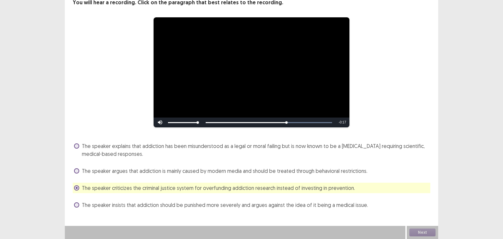
click at [341, 146] on span "The speaker explains that addiction has been misunderstood as a legal or moral …" at bounding box center [256, 150] width 348 height 16
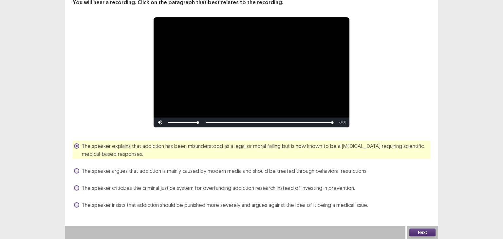
click at [418, 231] on button "Next" at bounding box center [422, 233] width 26 height 8
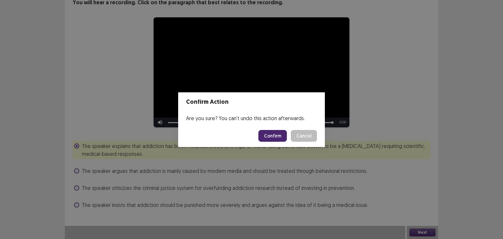
click at [274, 137] on button "Confirm" at bounding box center [272, 136] width 28 height 12
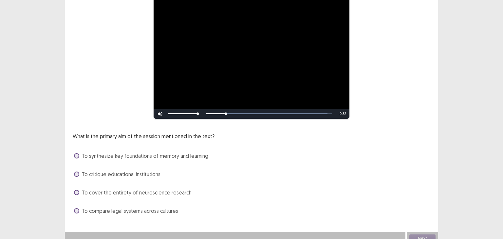
scroll to position [93, 0]
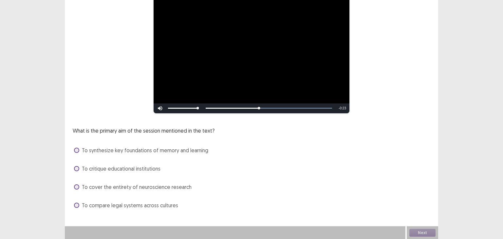
click at [131, 190] on span "To cover the entirety of neuroscience research" at bounding box center [137, 187] width 110 height 8
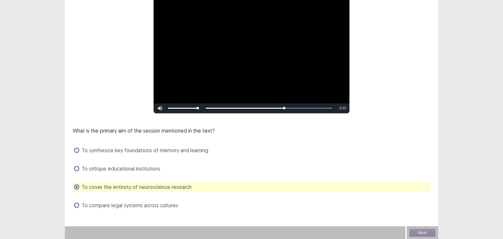
click at [136, 168] on span "To critique educational institutions" at bounding box center [121, 169] width 79 height 8
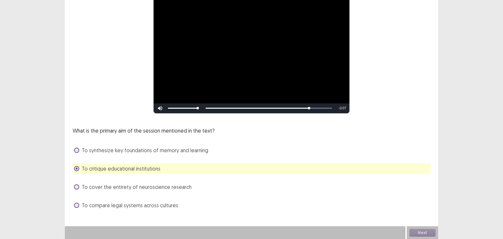
click at [138, 152] on span "To synthesize key foundations of memory and learning" at bounding box center [145, 150] width 126 height 8
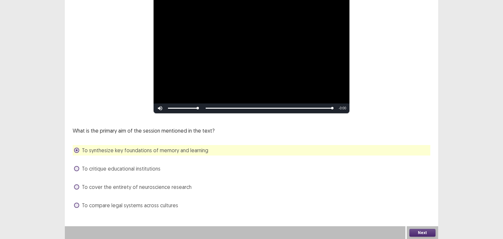
click at [418, 230] on button "Next" at bounding box center [422, 233] width 26 height 8
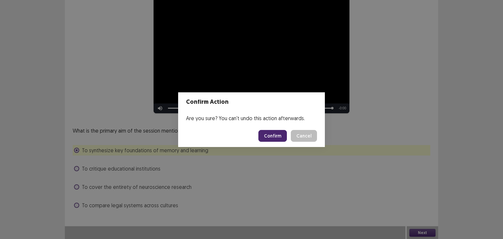
click at [284, 138] on button "Confirm" at bounding box center [272, 136] width 28 height 12
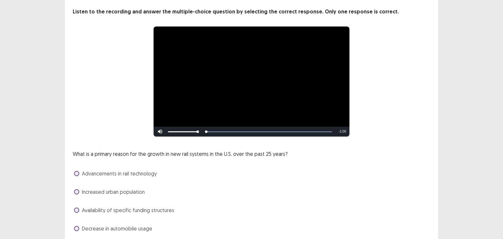
scroll to position [56, 0]
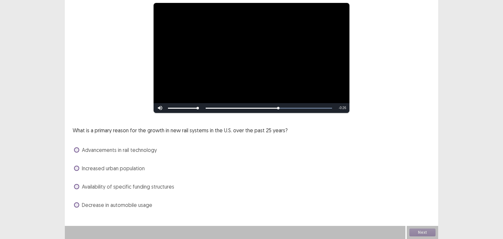
click at [140, 150] on span "Advancements in rail technology" at bounding box center [119, 150] width 75 height 8
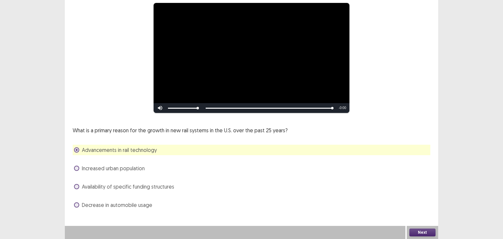
click at [420, 230] on button "Next" at bounding box center [422, 233] width 26 height 8
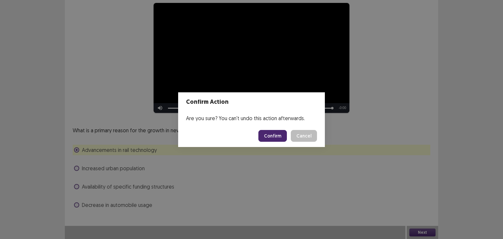
click at [278, 137] on button "Confirm" at bounding box center [272, 136] width 28 height 12
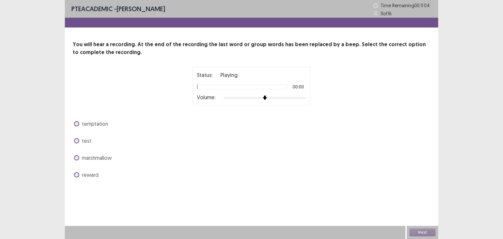
click at [285, 97] on div at bounding box center [264, 97] width 83 height 1
click at [94, 124] on span "temptation" at bounding box center [95, 124] width 26 height 8
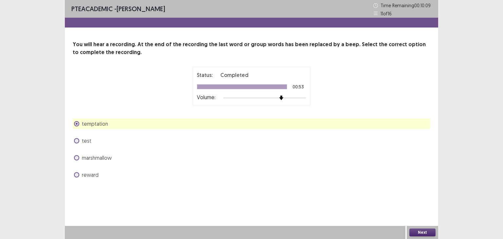
click at [422, 232] on button "Next" at bounding box center [422, 233] width 26 height 8
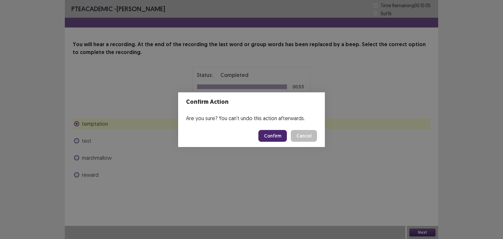
click at [267, 134] on button "Confirm" at bounding box center [272, 136] width 28 height 12
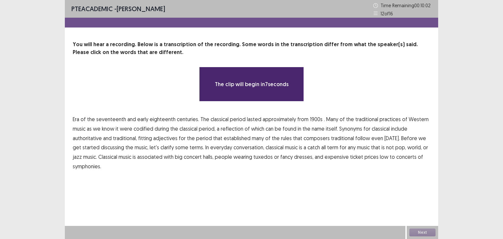
click at [313, 119] on span "1900s" at bounding box center [316, 119] width 13 height 8
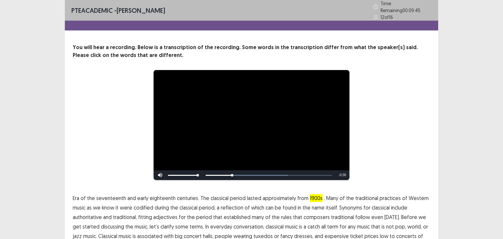
scroll to position [33, 0]
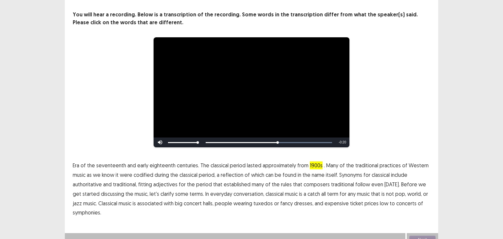
click at [340, 181] on span "traditional" at bounding box center [342, 184] width 23 height 8
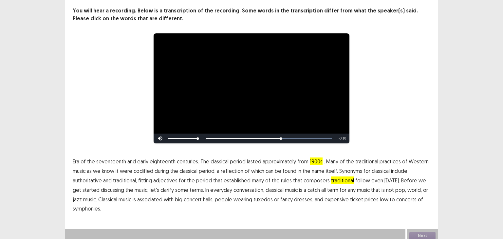
scroll to position [37, 0]
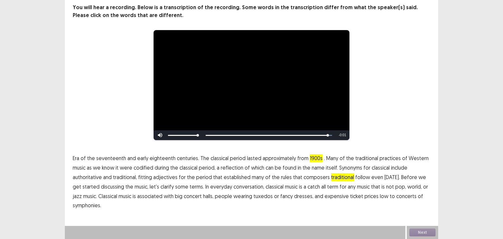
click at [380, 196] on span "low" at bounding box center [384, 196] width 9 height 8
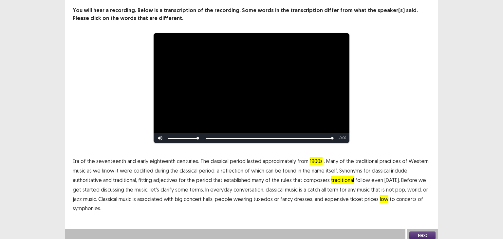
click at [415, 231] on button "Next" at bounding box center [422, 235] width 26 height 8
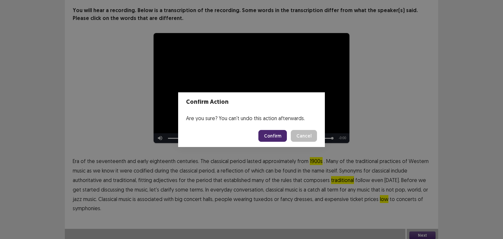
click at [271, 136] on button "Confirm" at bounding box center [272, 136] width 28 height 12
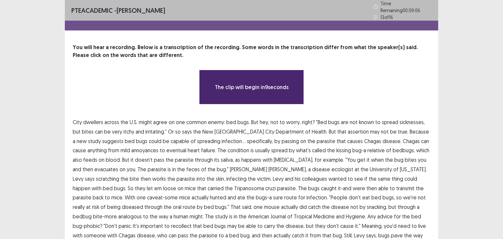
scroll to position [33, 0]
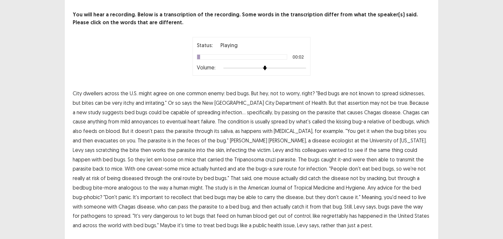
click at [112, 91] on span "across" at bounding box center [111, 93] width 15 height 8
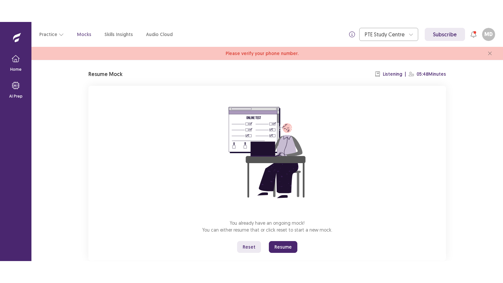
scroll to position [33, 0]
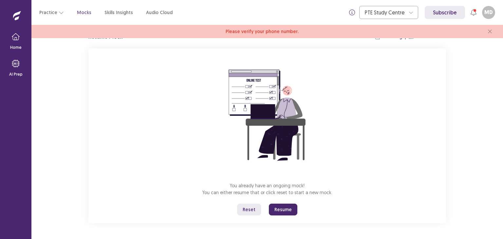
drag, startPoint x: 279, startPoint y: 207, endPoint x: 279, endPoint y: 233, distance: 26.2
click at [279, 207] on button "Resume" at bounding box center [283, 210] width 28 height 12
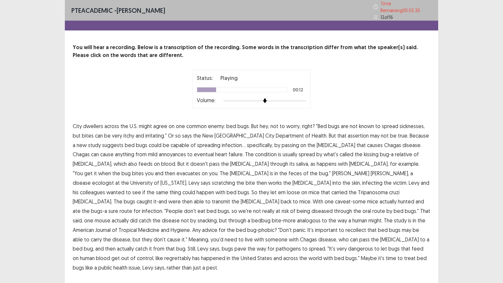
scroll to position [6, 0]
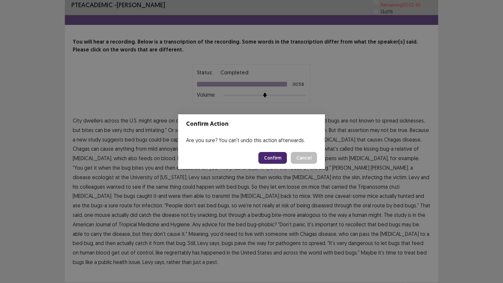
click at [265, 156] on button "Confirm" at bounding box center [272, 158] width 28 height 12
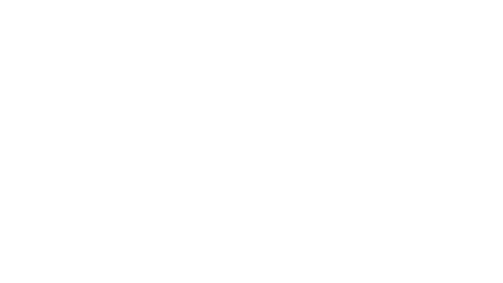
scroll to position [0, 0]
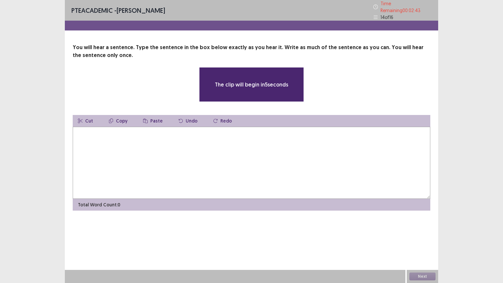
click at [172, 149] on textarea at bounding box center [251, 163] width 357 height 72
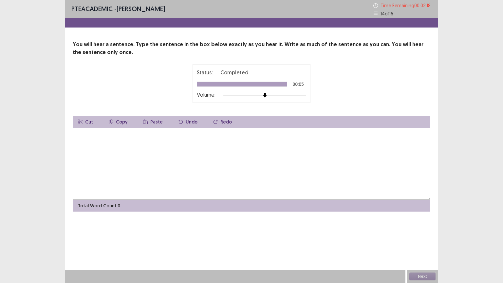
click at [172, 149] on textarea at bounding box center [251, 164] width 357 height 72
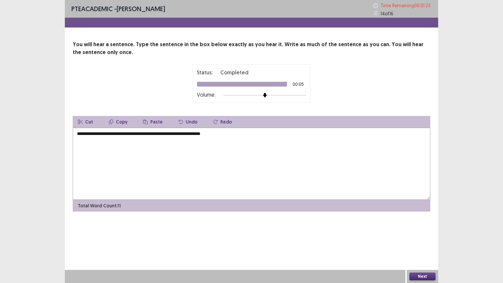
type textarea "**********"
click at [422, 239] on button "Next" at bounding box center [422, 276] width 26 height 8
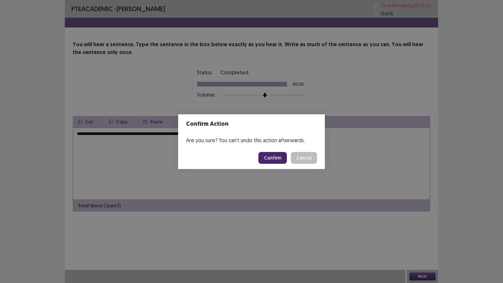
click at [277, 160] on button "Confirm" at bounding box center [272, 158] width 28 height 12
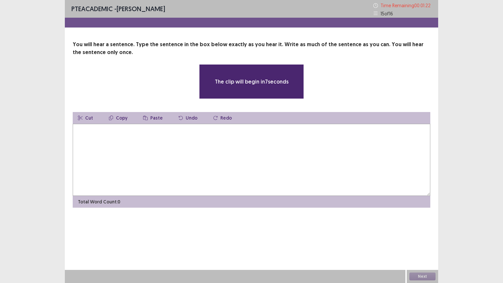
click at [156, 143] on textarea at bounding box center [251, 160] width 357 height 72
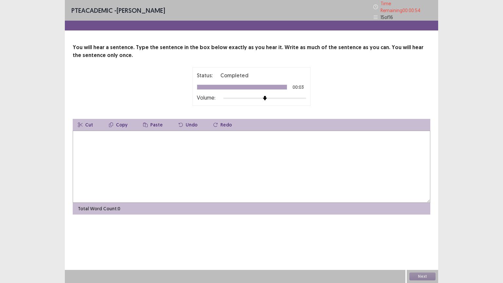
click at [134, 156] on textarea at bounding box center [251, 167] width 357 height 72
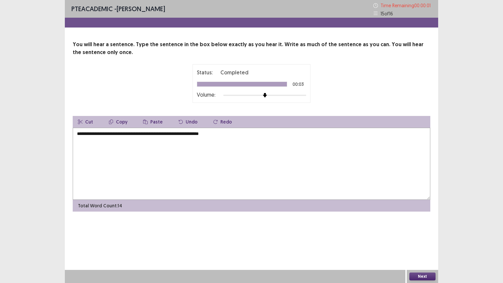
type textarea "**********"
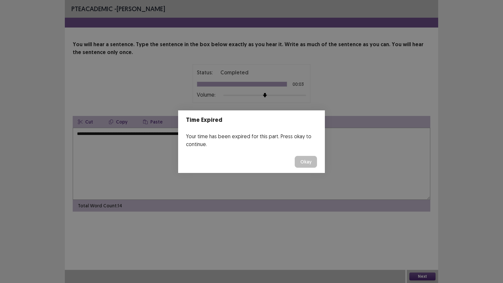
click at [305, 163] on button "Okay" at bounding box center [306, 162] width 22 height 12
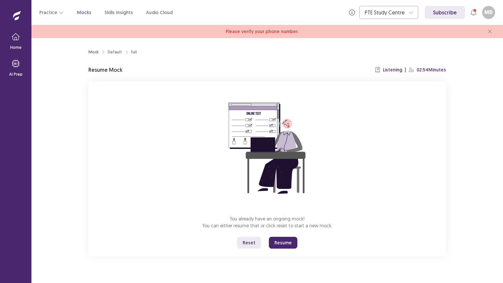
click at [277, 239] on button "Resume" at bounding box center [283, 243] width 28 height 12
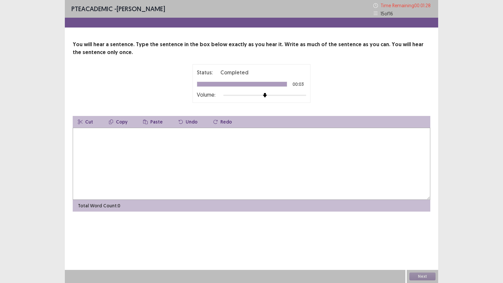
click at [160, 150] on textarea at bounding box center [251, 164] width 357 height 72
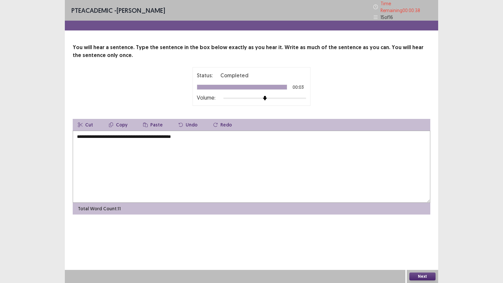
type textarea "**********"
click at [425, 239] on button "Next" at bounding box center [422, 276] width 26 height 8
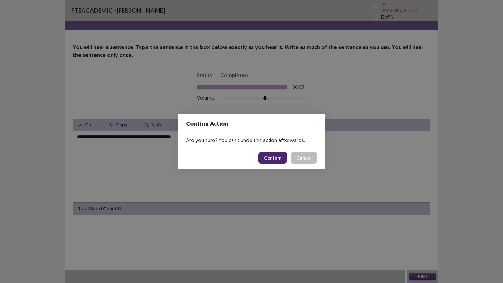
click at [267, 158] on button "Confirm" at bounding box center [272, 158] width 28 height 12
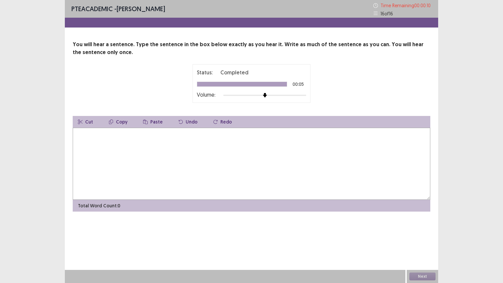
click at [113, 165] on textarea at bounding box center [251, 164] width 357 height 72
type textarea "*******"
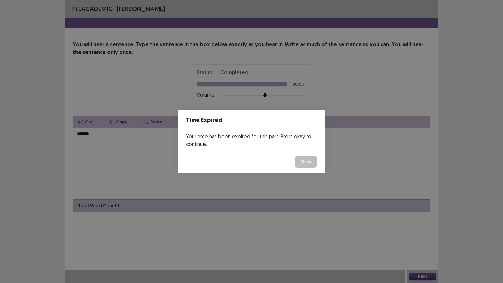
click at [304, 165] on button "Okay" at bounding box center [306, 162] width 22 height 12
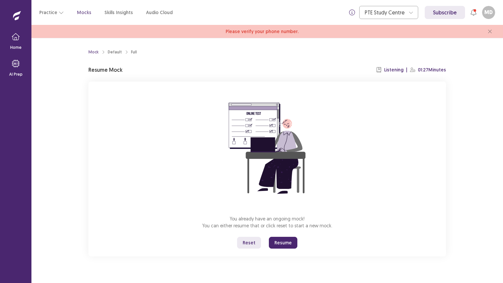
click at [275, 239] on button "Resume" at bounding box center [283, 243] width 28 height 12
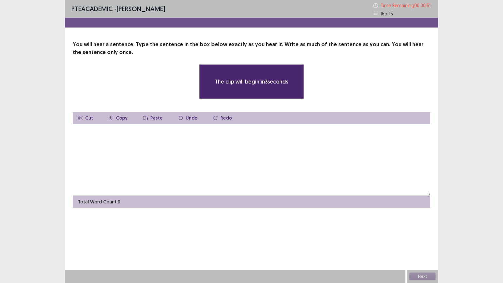
click at [186, 151] on textarea at bounding box center [251, 160] width 357 height 72
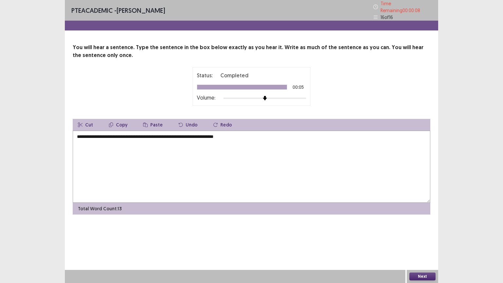
click at [427, 239] on button "Next" at bounding box center [422, 276] width 26 height 8
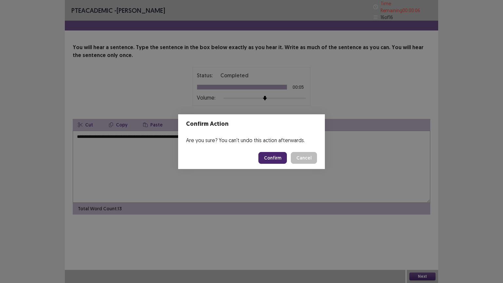
click at [305, 162] on button "Cancel" at bounding box center [304, 158] width 26 height 12
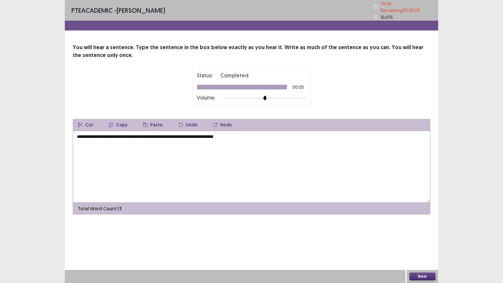
click at [124, 132] on textarea "**********" at bounding box center [251, 167] width 357 height 72
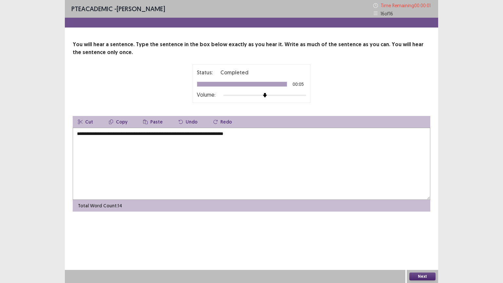
type textarea "**********"
click at [420, 239] on div "Time Expired Your time has been expired for this part. Press okay to continue. …" at bounding box center [251, 141] width 503 height 283
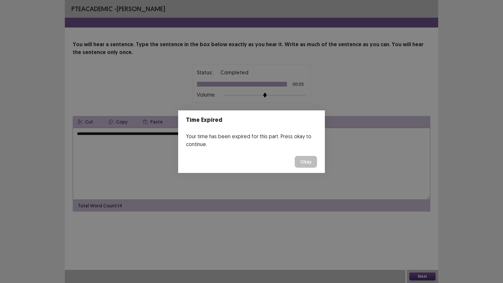
click at [309, 164] on button "Okay" at bounding box center [306, 162] width 22 height 12
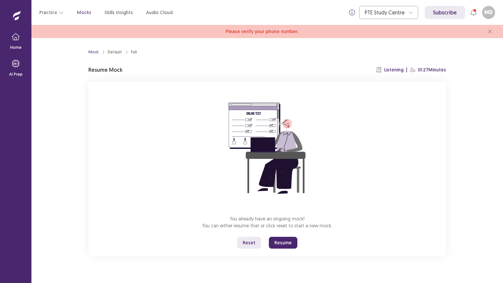
click at [280, 239] on button "Resume" at bounding box center [283, 243] width 28 height 12
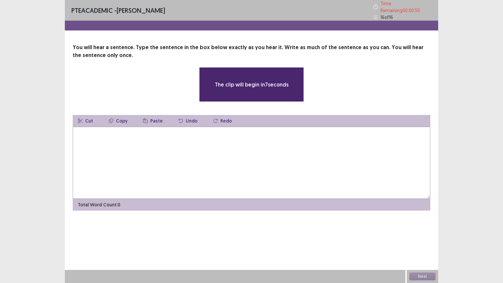
click at [244, 171] on textarea at bounding box center [251, 163] width 357 height 72
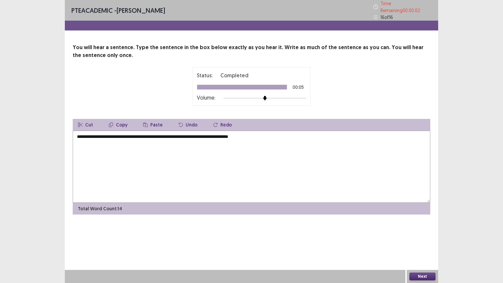
type textarea "**********"
click at [422, 239] on button "Next" at bounding box center [422, 276] width 26 height 8
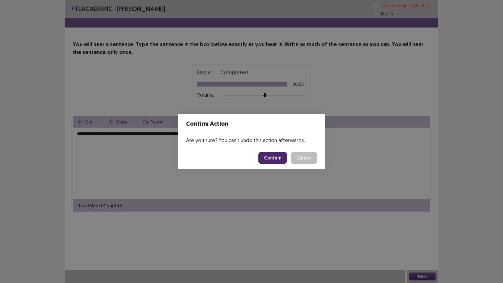
click at [274, 159] on button "Confirm" at bounding box center [272, 158] width 28 height 12
